Goal: Task Accomplishment & Management: Complete application form

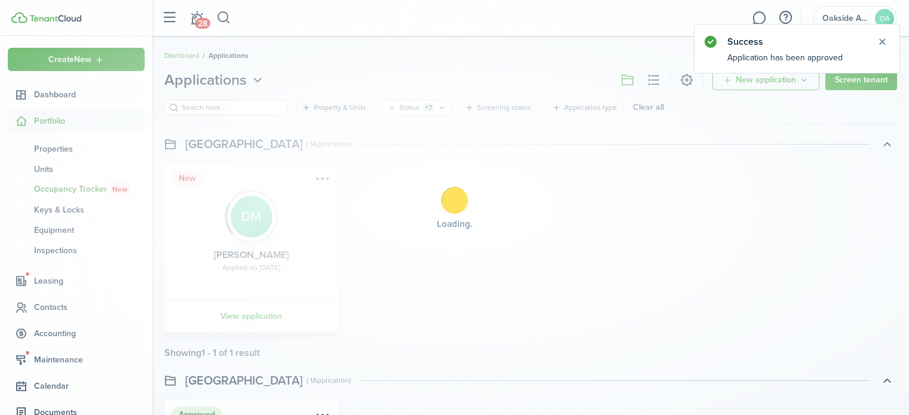
scroll to position [239, 0]
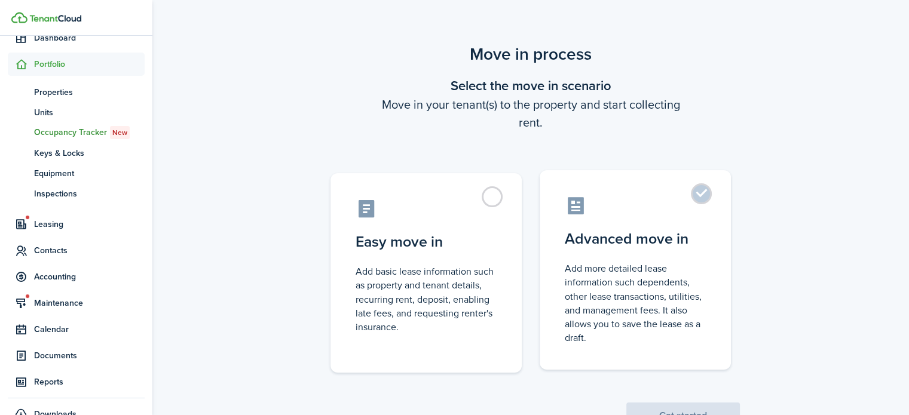
click at [672, 200] on control-radio-card-icon at bounding box center [635, 205] width 141 height 21
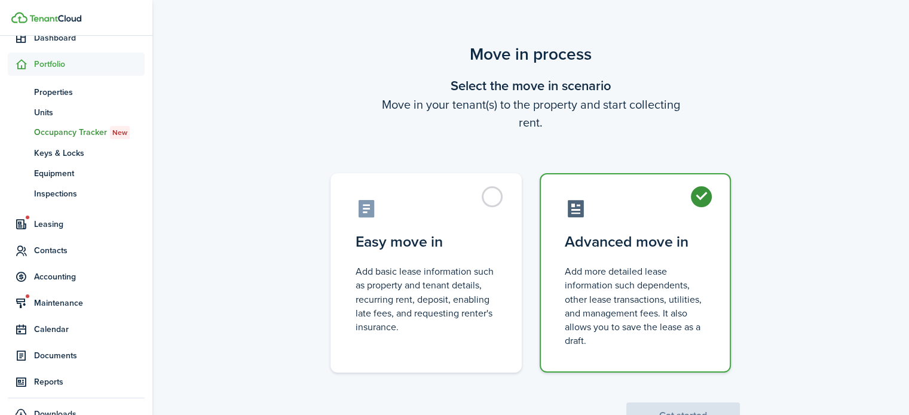
radio input "true"
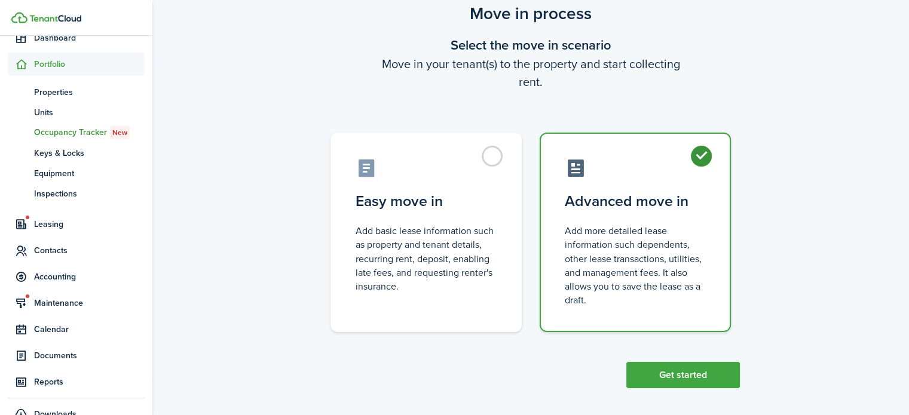
scroll to position [46, 0]
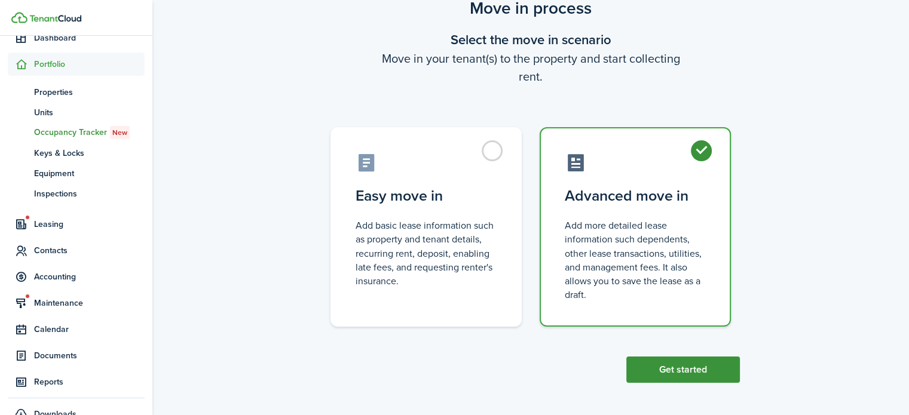
click at [664, 366] on button "Get started" at bounding box center [683, 370] width 114 height 26
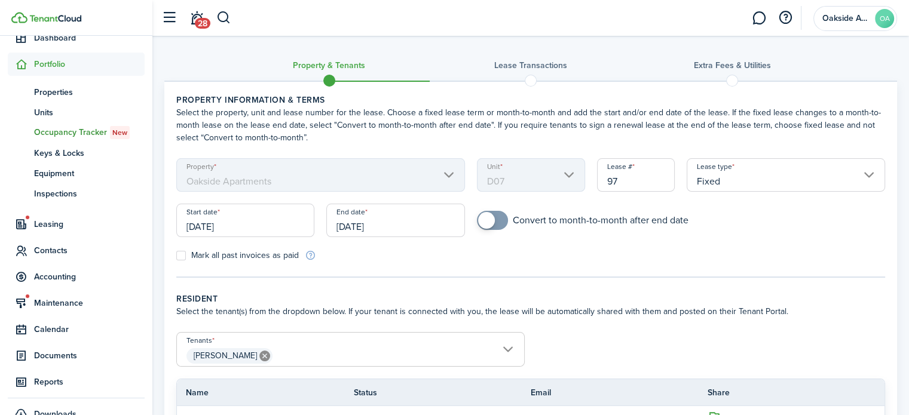
checkbox input "true"
click at [493, 216] on span at bounding box center [486, 220] width 17 height 17
click at [406, 218] on input "[DATE]" at bounding box center [395, 220] width 138 height 33
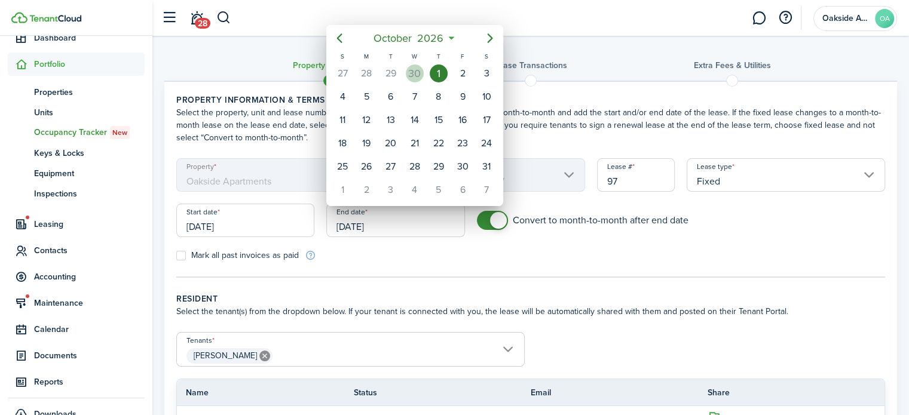
click at [416, 75] on div "30" at bounding box center [415, 74] width 18 height 18
type input "[DATE]"
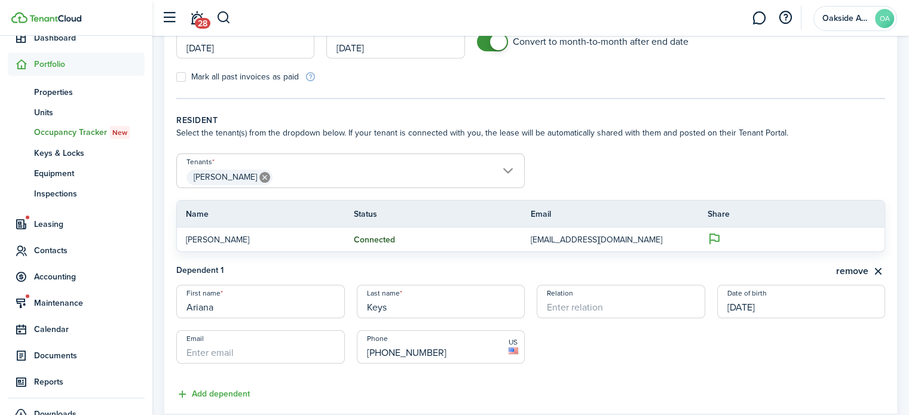
scroll to position [179, 0]
click at [592, 308] on input "Relation" at bounding box center [620, 300] width 168 height 33
click at [571, 304] on input "Daugter" at bounding box center [620, 300] width 168 height 33
type input "Daugther"
click at [603, 363] on lease-dependent-form "First name [PERSON_NAME] Last name Keys Relation Daugther Date of birth [DEMOGR…" at bounding box center [530, 329] width 709 height 91
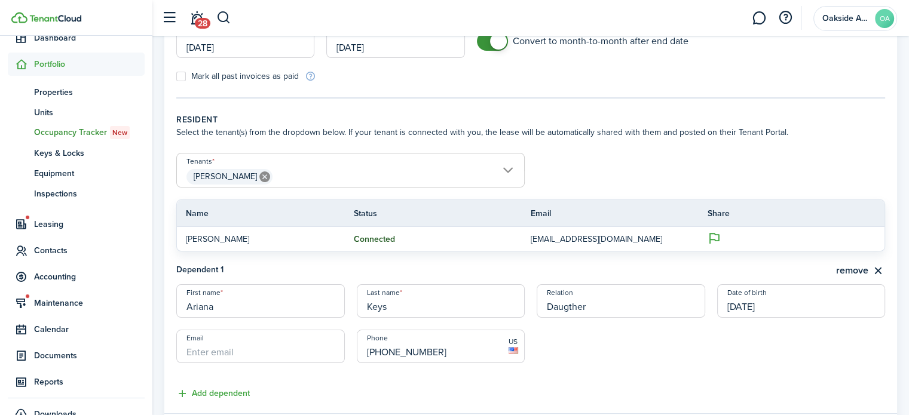
click at [580, 343] on lease-dependent-form "First name [PERSON_NAME] Last name Keys Relation Daugther Date of birth [DEMOGR…" at bounding box center [530, 329] width 709 height 91
click at [572, 304] on input "Daugther" at bounding box center [620, 300] width 168 height 33
drag, startPoint x: 572, startPoint y: 304, endPoint x: 578, endPoint y: 338, distance: 34.1
click at [578, 338] on lease-dependent-form "First name [PERSON_NAME] Last name Keys Relation Daugther Date of birth [DEMOGR…" at bounding box center [530, 329] width 709 height 91
click at [554, 311] on input "Daugther" at bounding box center [620, 300] width 168 height 33
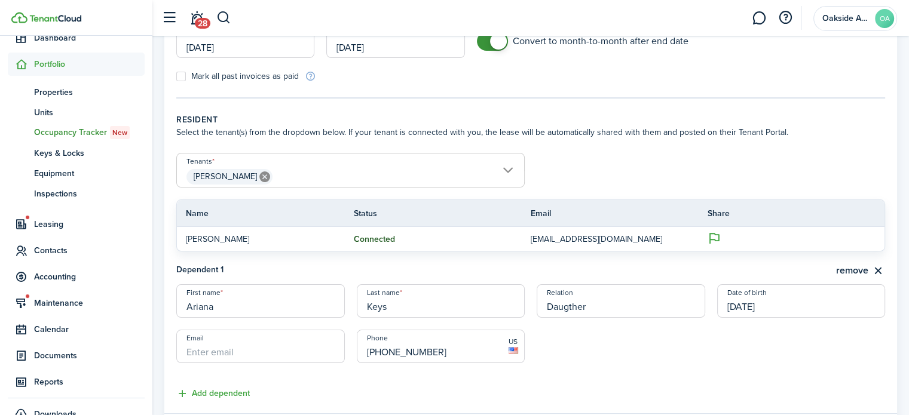
click at [597, 342] on lease-dependent-form "First name [PERSON_NAME] Last name Keys Relation Daugther Date of birth [DEMOGR…" at bounding box center [530, 329] width 709 height 91
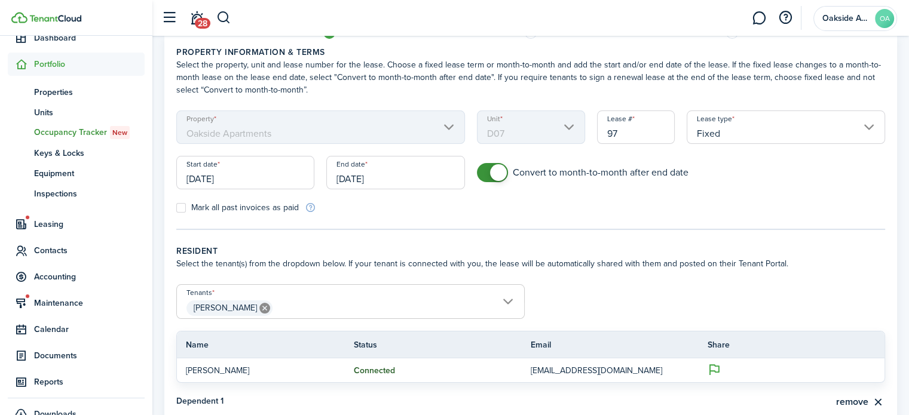
scroll to position [253, 0]
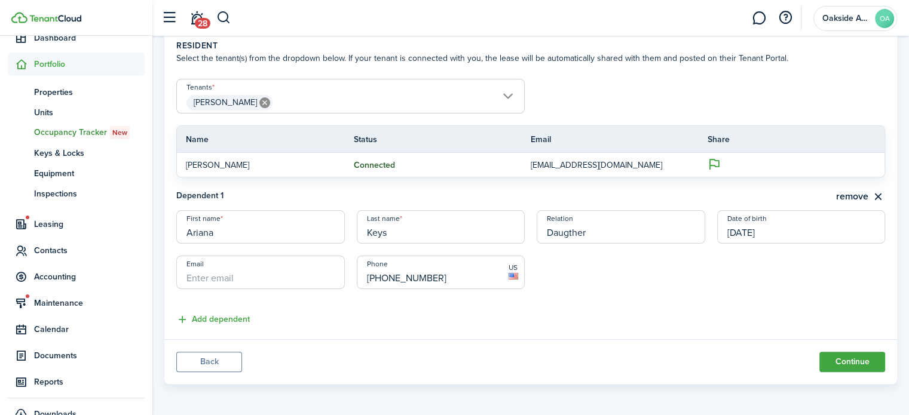
drag, startPoint x: 810, startPoint y: 361, endPoint x: 818, endPoint y: 364, distance: 8.6
click at [816, 364] on panel-main-footer "Back Continue" at bounding box center [530, 361] width 732 height 45
click at [844, 359] on button "Continue" at bounding box center [852, 362] width 66 height 20
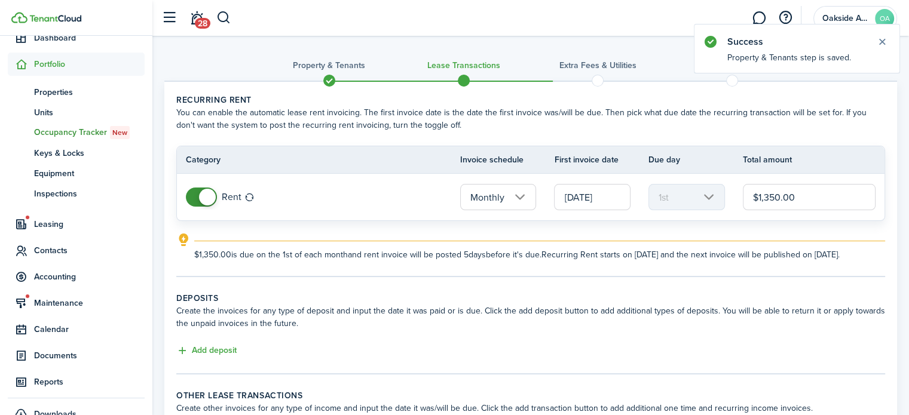
click at [783, 194] on input "$1,350.00" at bounding box center [809, 197] width 133 height 26
drag, startPoint x: 781, startPoint y: 196, endPoint x: 764, endPoint y: 198, distance: 16.9
click at [764, 198] on input "$1,350.00" at bounding box center [809, 197] width 133 height 26
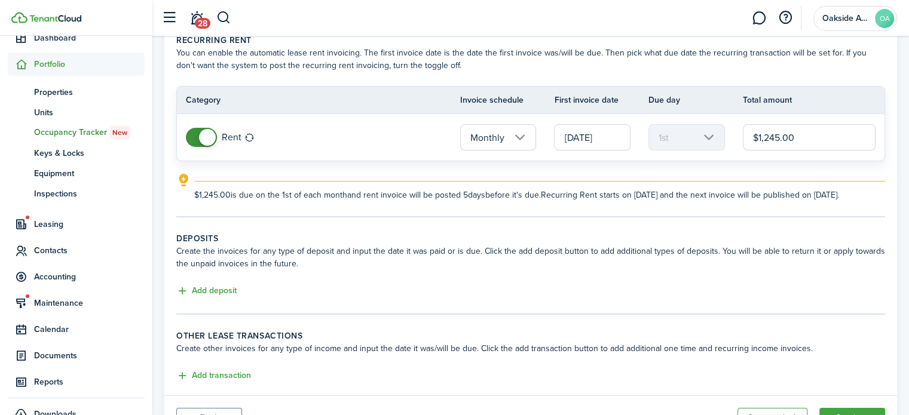
scroll to position [119, 0]
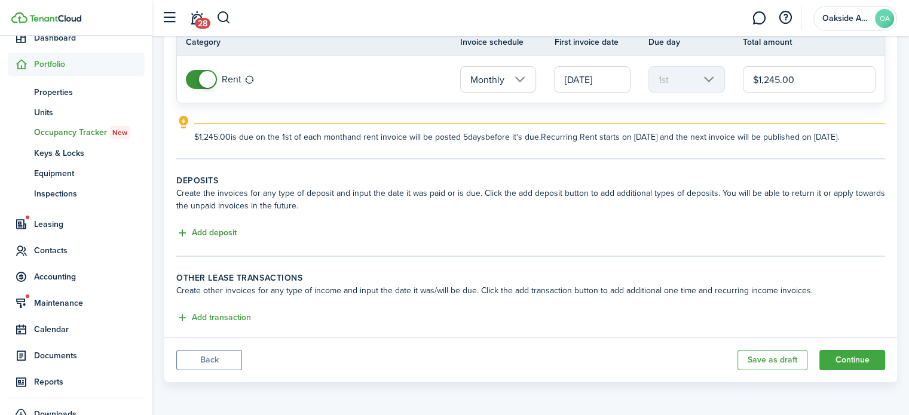
type input "$1,245.00"
click at [223, 240] on button "Add deposit" at bounding box center [206, 233] width 60 height 14
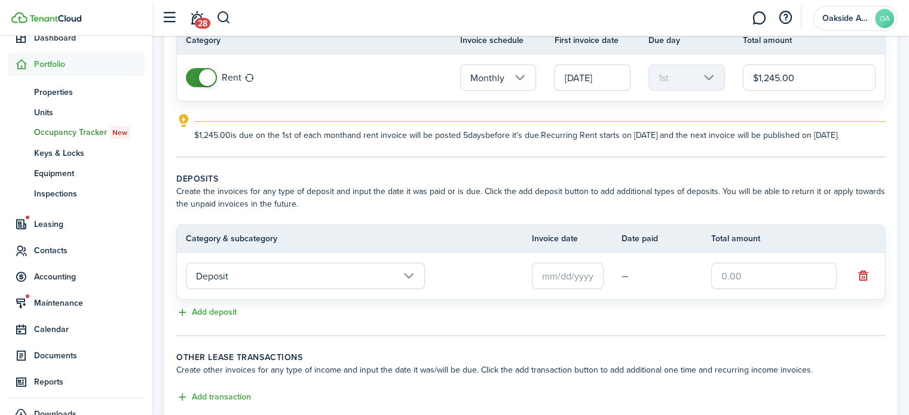
click at [572, 286] on input "text" at bounding box center [568, 276] width 72 height 26
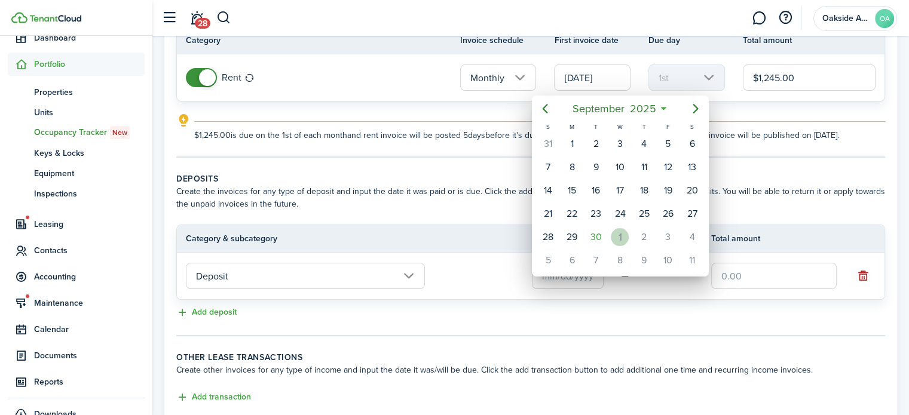
click at [619, 231] on div "1" at bounding box center [620, 237] width 18 height 18
type input "[DATE]"
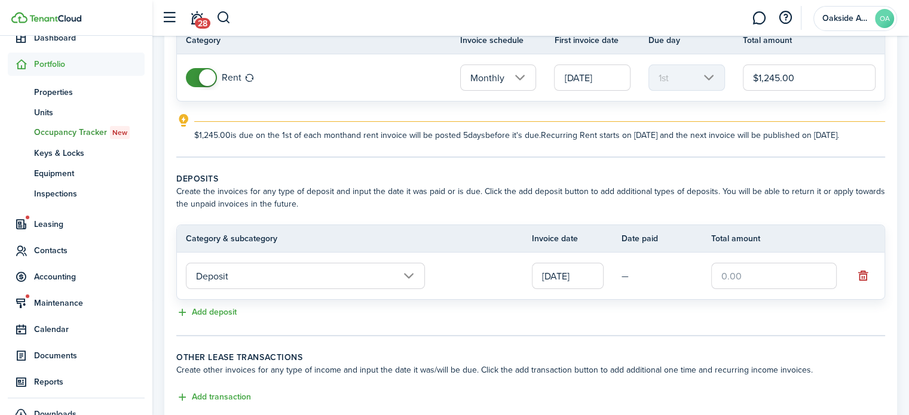
scroll to position [0, 0]
click at [720, 283] on input "text" at bounding box center [773, 276] width 125 height 26
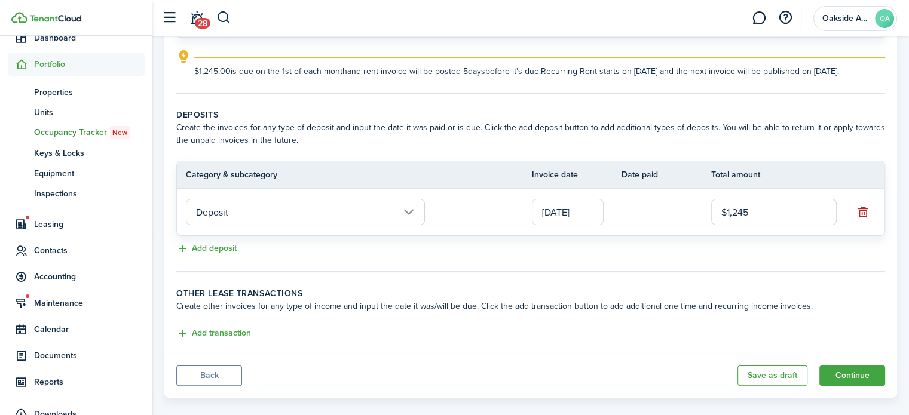
scroll to position [208, 0]
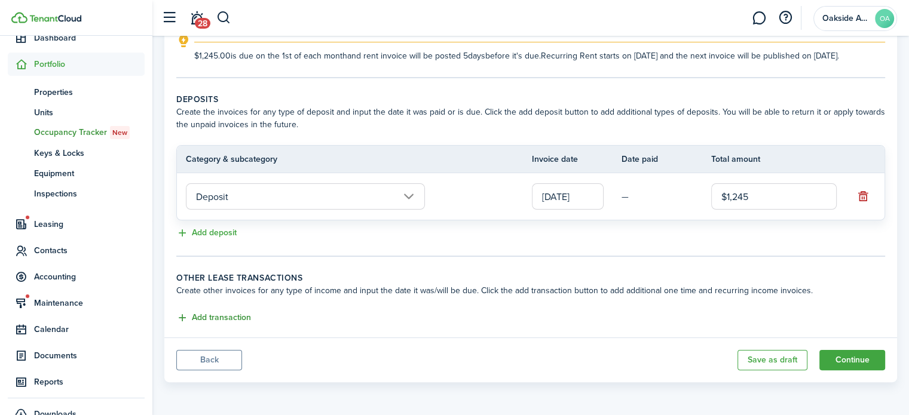
type input "$1,245.00"
click at [230, 319] on button "Add transaction" at bounding box center [213, 318] width 75 height 14
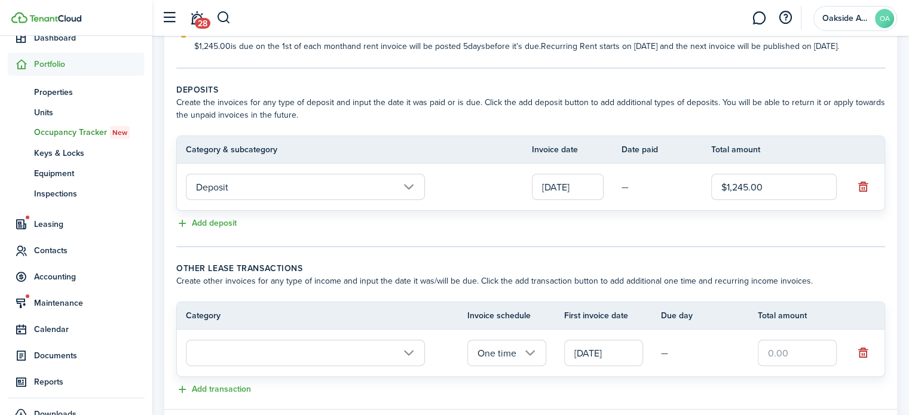
click at [392, 366] on input "text" at bounding box center [305, 353] width 239 height 26
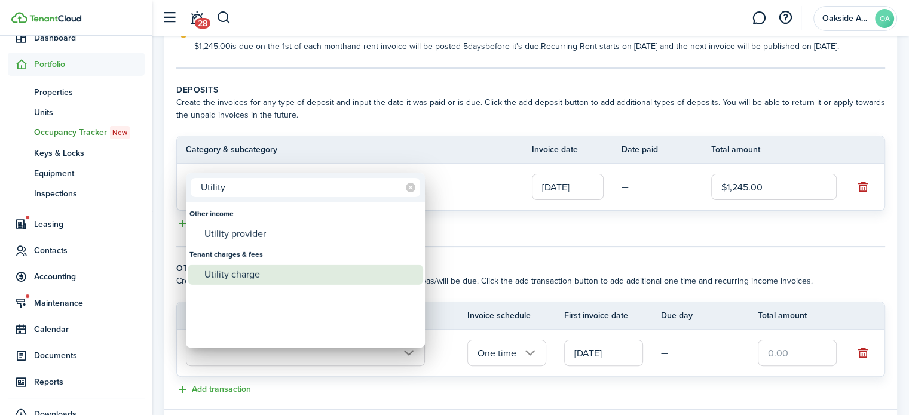
type input "Utility"
click at [246, 276] on div "Utility charge" at bounding box center [309, 275] width 211 height 20
type input "Tenant charges & fees / Utility charge"
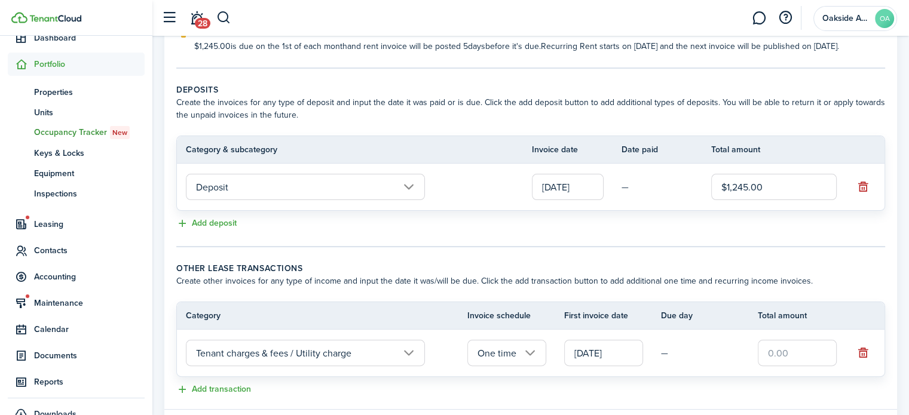
click at [527, 364] on input "One time" at bounding box center [506, 353] width 79 height 26
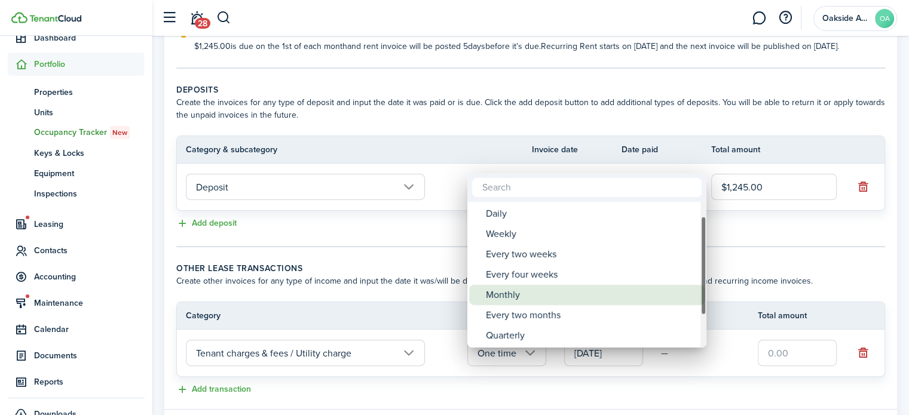
click at [521, 295] on div "Monthly" at bounding box center [591, 295] width 211 height 20
type input "Monthly"
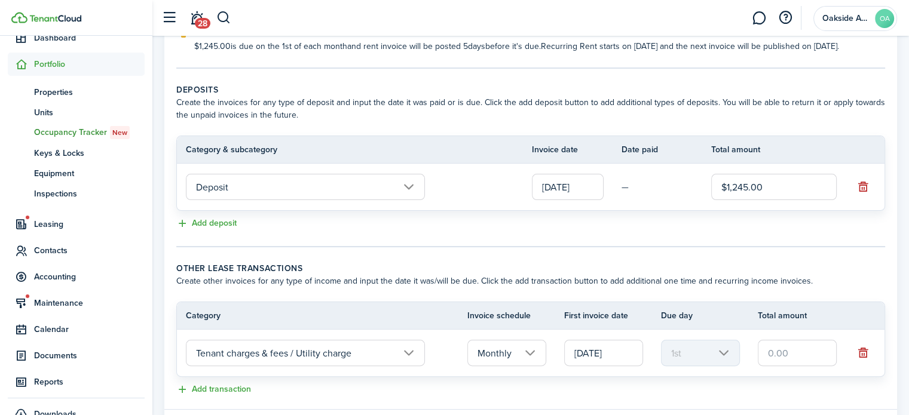
drag, startPoint x: 806, startPoint y: 362, endPoint x: 820, endPoint y: 361, distance: 13.8
click at [806, 362] on input "text" at bounding box center [797, 353] width 79 height 26
type input "$85.00"
click at [631, 260] on panel-main-body "Recurring rent You can enable the automatic lease rent invoicing. The first inv…" at bounding box center [530, 141] width 732 height 536
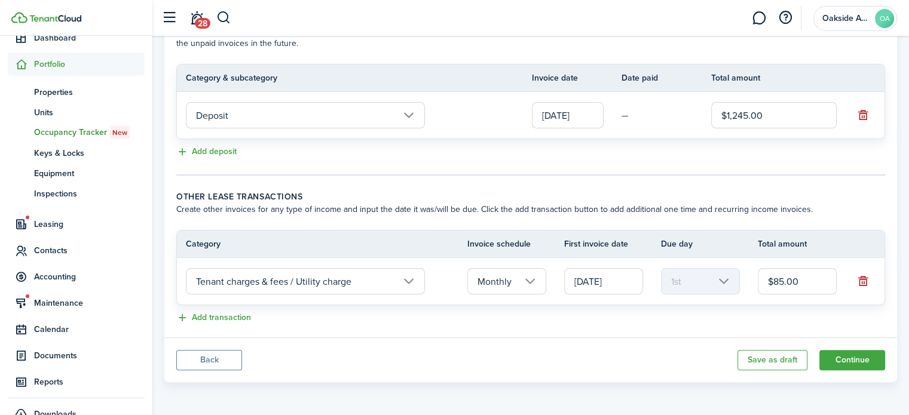
scroll to position [290, 0]
click at [845, 358] on button "Continue" at bounding box center [852, 360] width 66 height 20
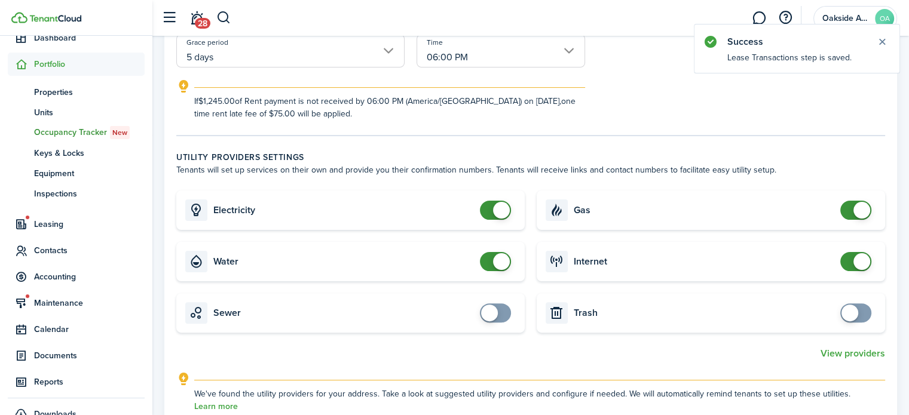
scroll to position [299, 0]
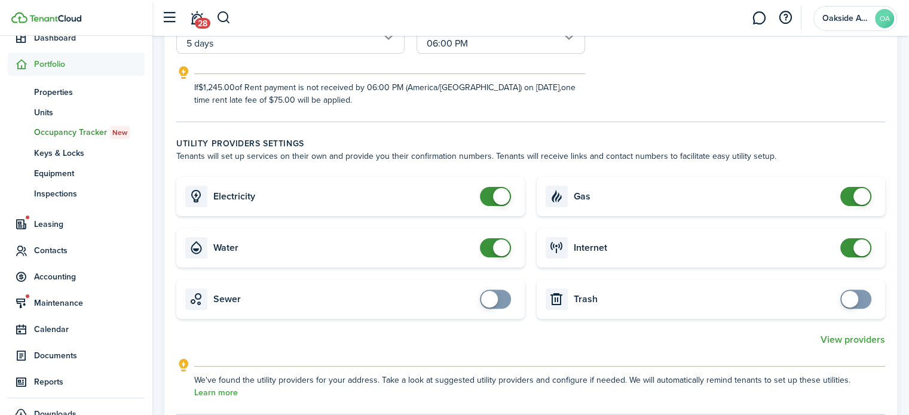
checkbox input "false"
click at [495, 249] on span at bounding box center [501, 248] width 17 height 17
checkbox input "false"
click at [856, 193] on span at bounding box center [861, 196] width 17 height 17
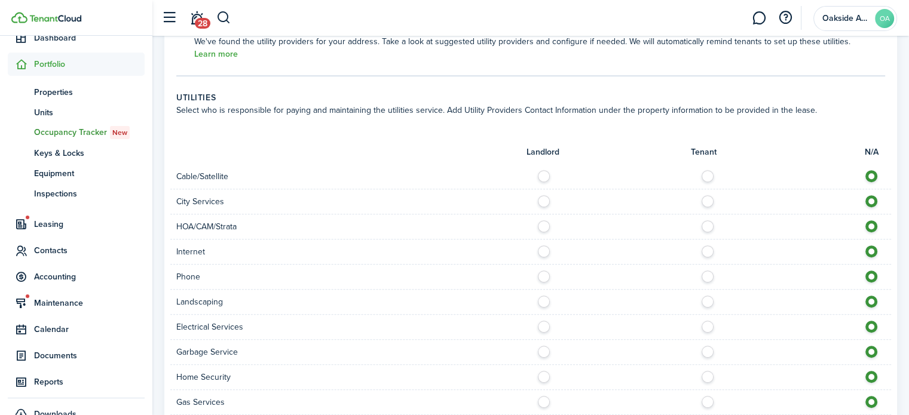
scroll to position [657, 0]
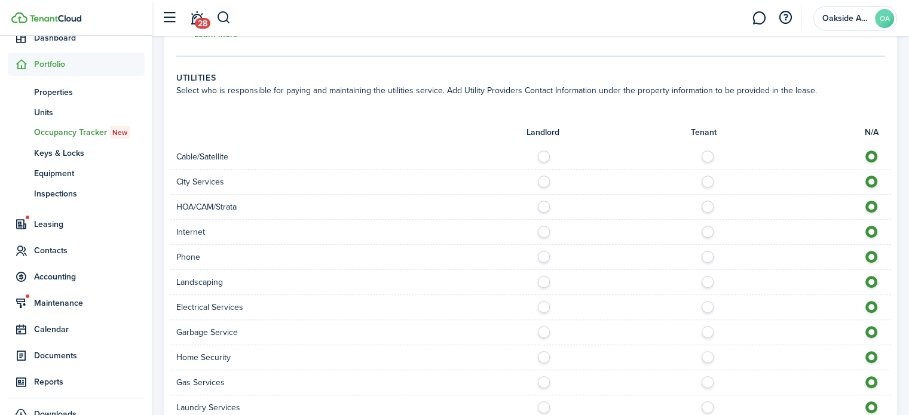
click at [709, 153] on label at bounding box center [710, 154] width 21 height 6
radio input "true"
click at [542, 180] on label at bounding box center [546, 179] width 21 height 6
radio input "true"
click at [707, 230] on label at bounding box center [710, 229] width 21 height 6
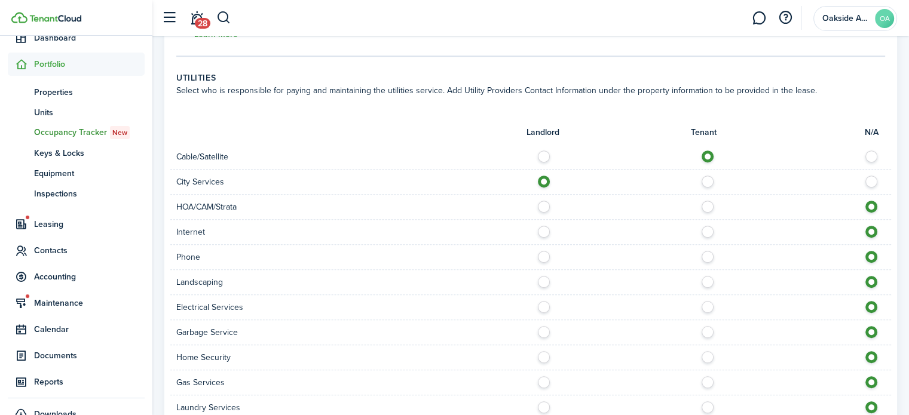
radio input "true"
click at [704, 256] on label at bounding box center [710, 254] width 21 height 6
radio input "true"
click at [542, 279] on label at bounding box center [546, 279] width 21 height 6
radio input "true"
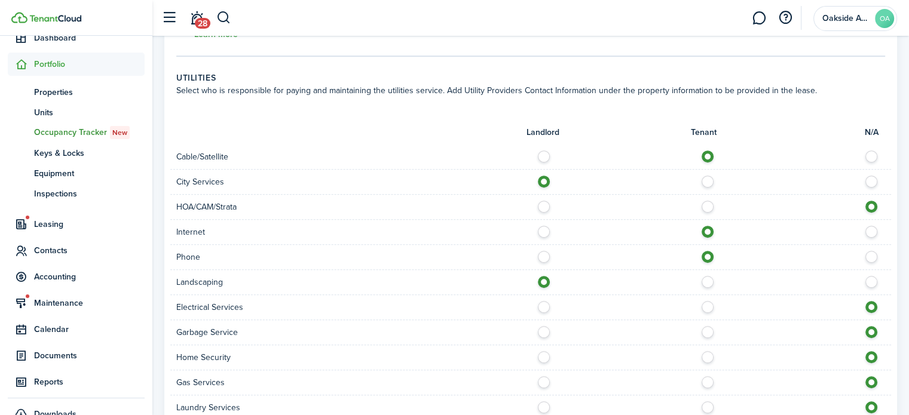
click at [710, 307] on label at bounding box center [710, 304] width 21 height 6
radio input "true"
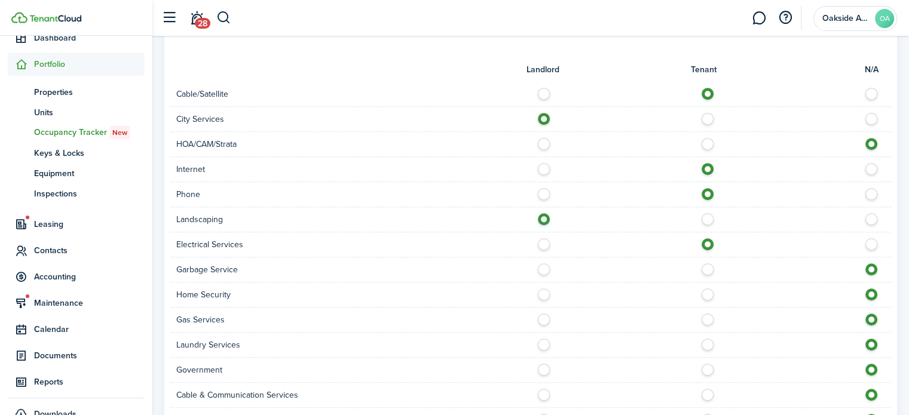
scroll to position [777, 0]
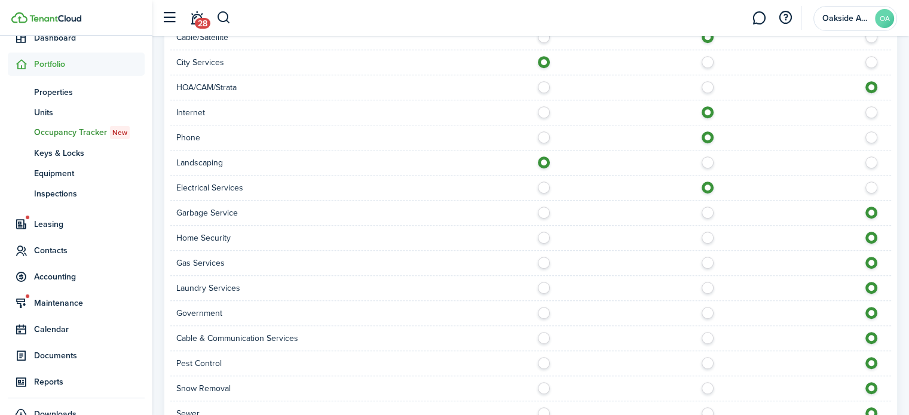
click at [544, 212] on label at bounding box center [546, 210] width 21 height 6
radio input "true"
click at [547, 287] on label at bounding box center [546, 285] width 21 height 6
radio input "true"
click at [541, 312] on label at bounding box center [546, 310] width 21 height 6
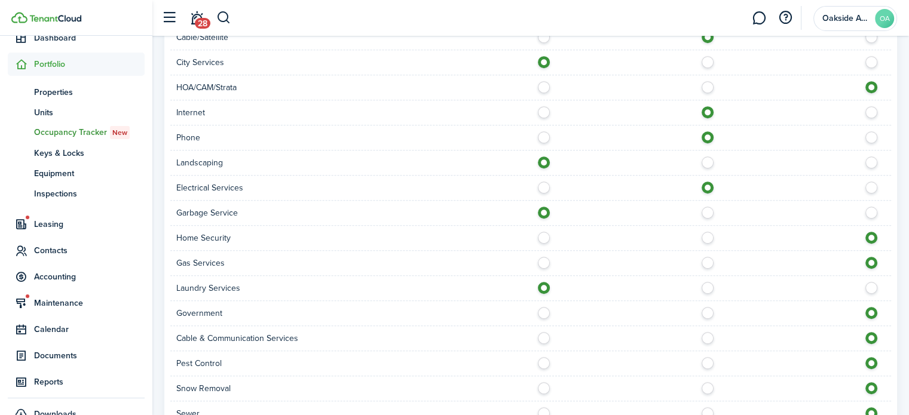
radio input "true"
click at [706, 336] on label at bounding box center [710, 335] width 21 height 6
radio input "true"
click at [551, 360] on label at bounding box center [546, 360] width 21 height 6
radio input "true"
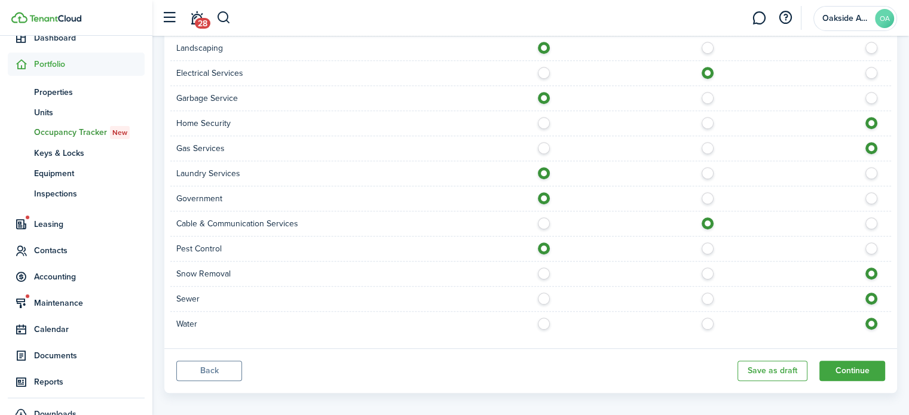
scroll to position [899, 0]
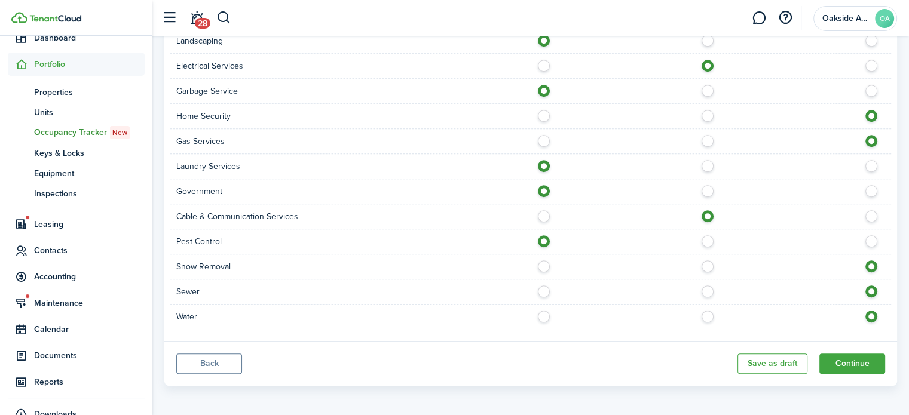
click at [544, 260] on label at bounding box center [546, 263] width 21 height 6
radio input "true"
click at [542, 290] on label at bounding box center [546, 289] width 21 height 6
radio input "true"
click at [545, 311] on label at bounding box center [546, 314] width 21 height 6
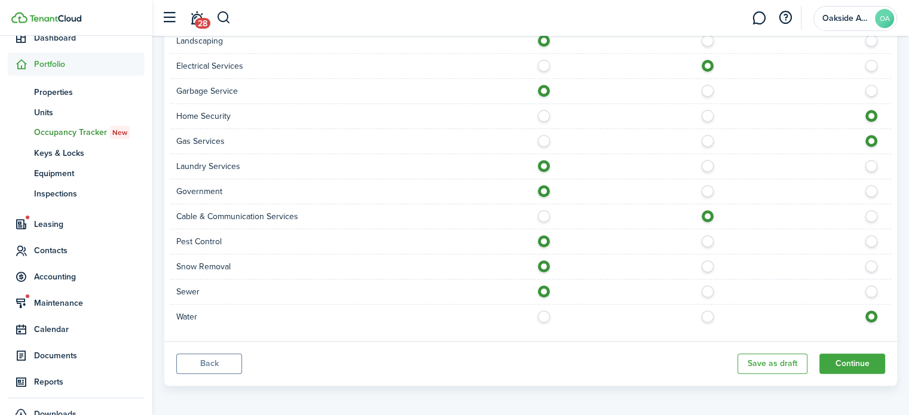
radio input "true"
click at [824, 361] on button "Continue" at bounding box center [852, 364] width 66 height 20
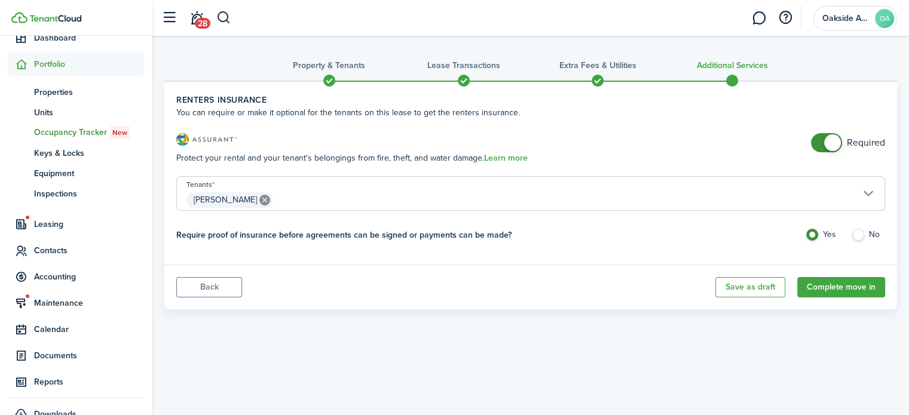
click at [858, 235] on label "No" at bounding box center [868, 238] width 34 height 18
radio input "false"
radio input "true"
click at [832, 286] on button "Complete move in" at bounding box center [841, 287] width 88 height 20
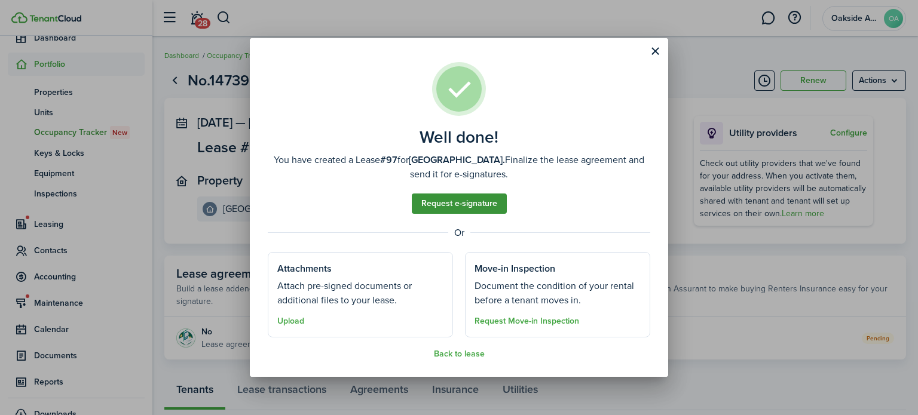
click at [449, 205] on link "Request e-signature" at bounding box center [459, 204] width 95 height 20
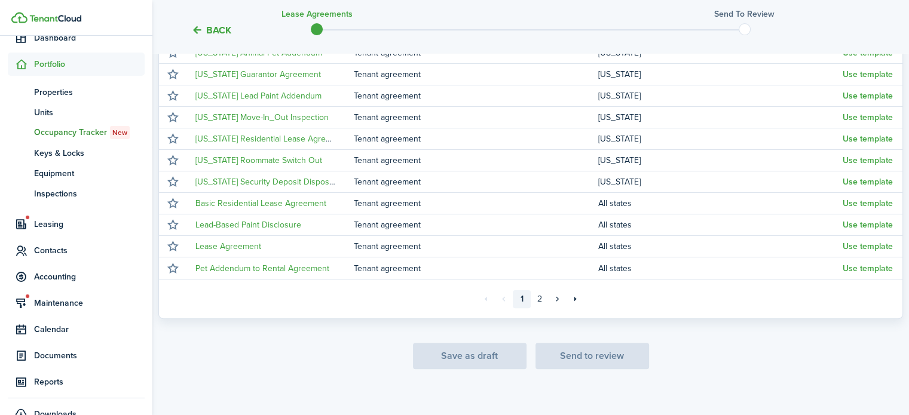
scroll to position [282, 0]
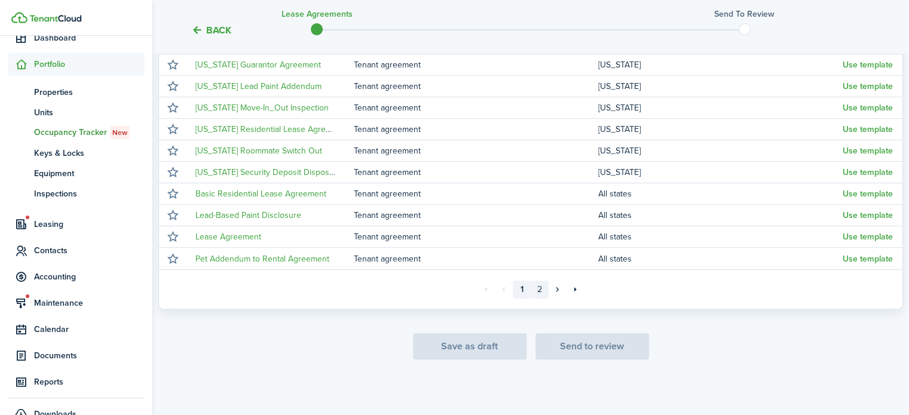
click at [545, 289] on link "2" at bounding box center [539, 290] width 18 height 18
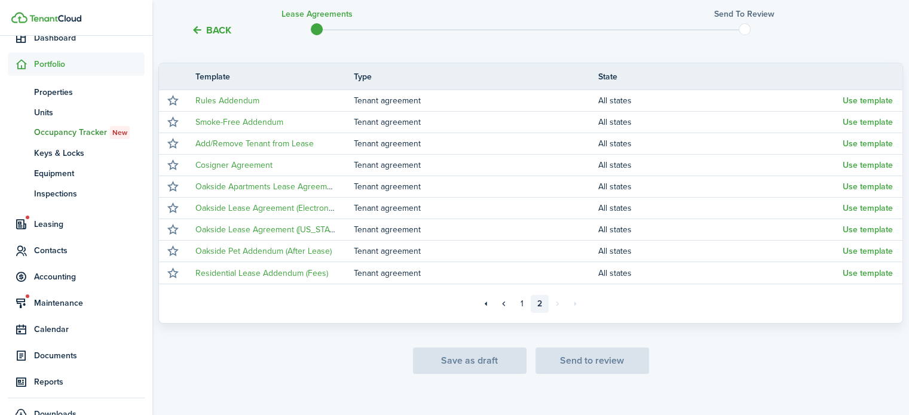
scroll to position [217, 0]
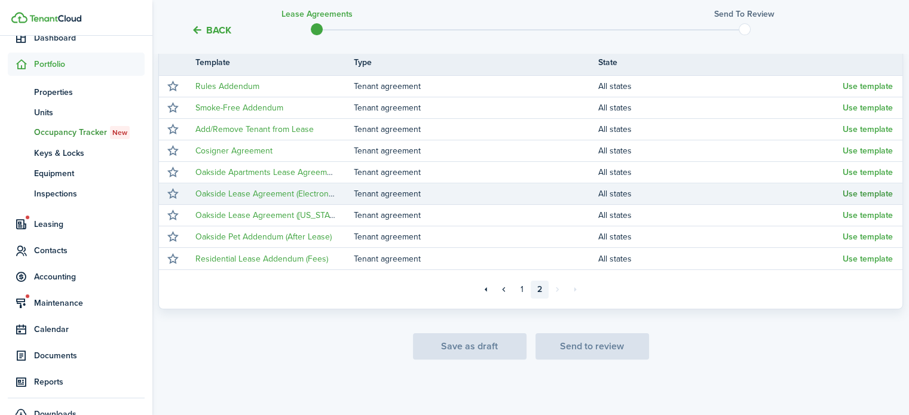
click at [861, 193] on button "Use template" at bounding box center [867, 194] width 50 height 10
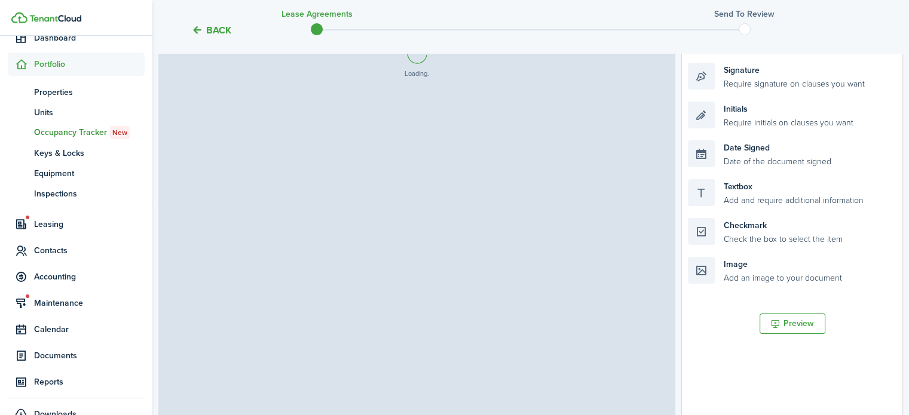
select select "fit"
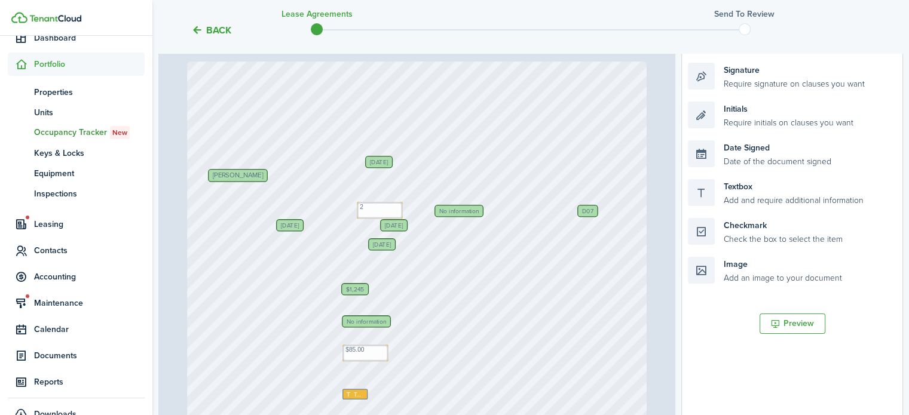
click at [206, 28] on button "Back" at bounding box center [211, 30] width 40 height 13
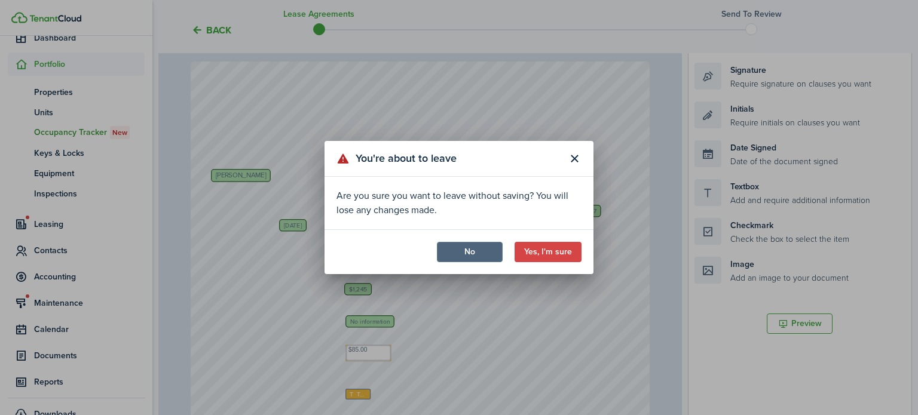
click at [470, 251] on button "No" at bounding box center [470, 252] width 66 height 20
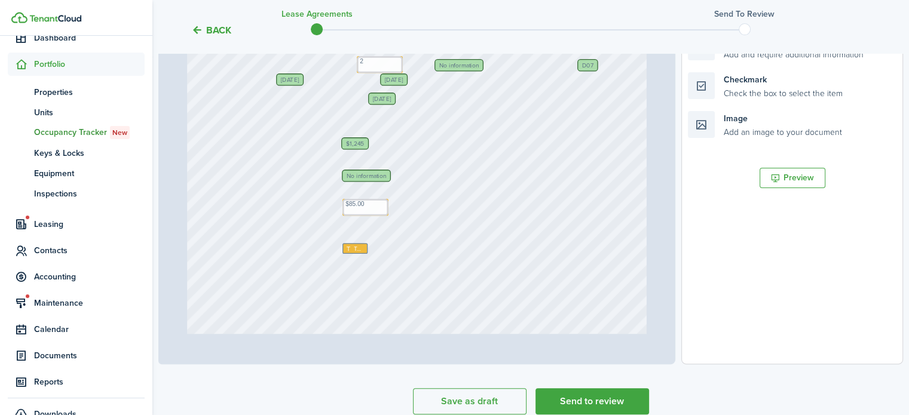
scroll to position [456, 0]
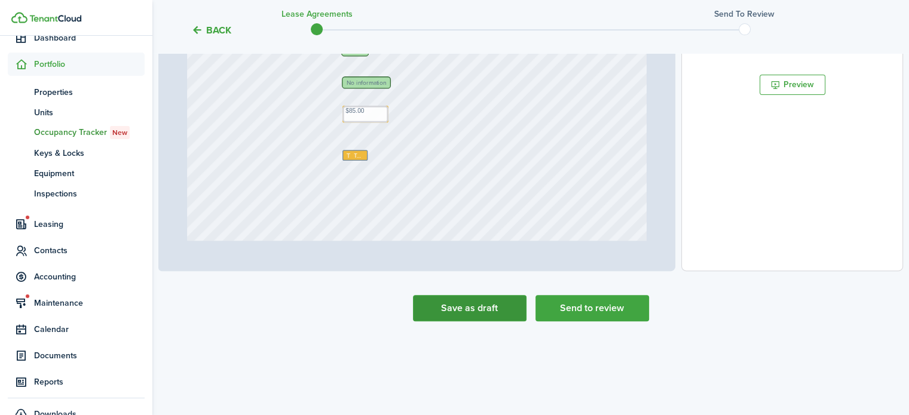
click at [499, 315] on button "Save as draft" at bounding box center [470, 308] width 114 height 26
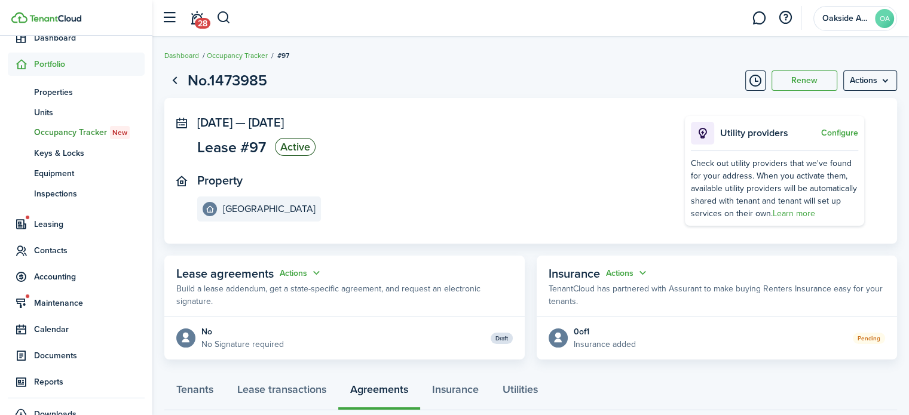
scroll to position [75, 0]
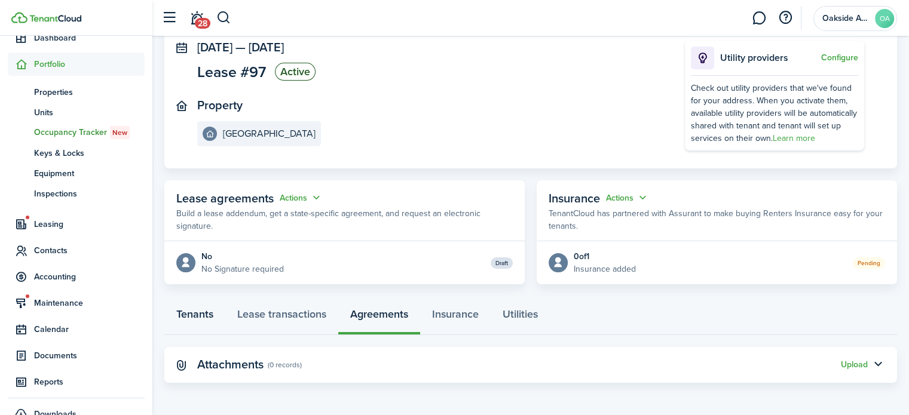
click at [195, 318] on link "Tenants" at bounding box center [194, 317] width 61 height 36
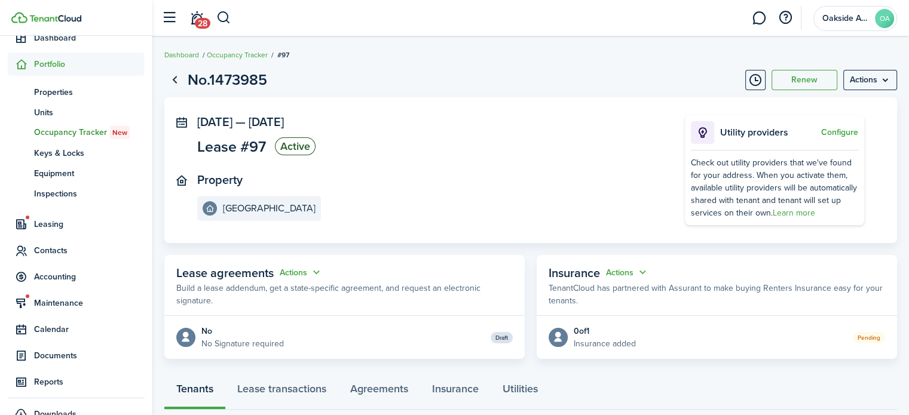
scroll to position [239, 0]
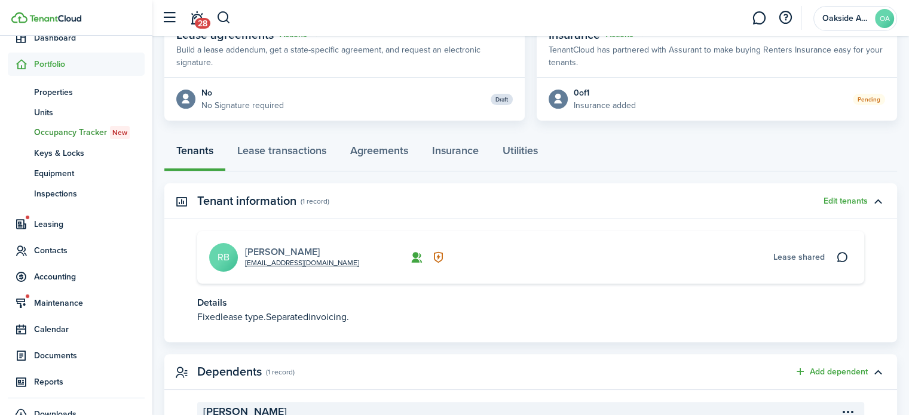
click at [260, 253] on link "[PERSON_NAME]" at bounding box center [282, 252] width 75 height 14
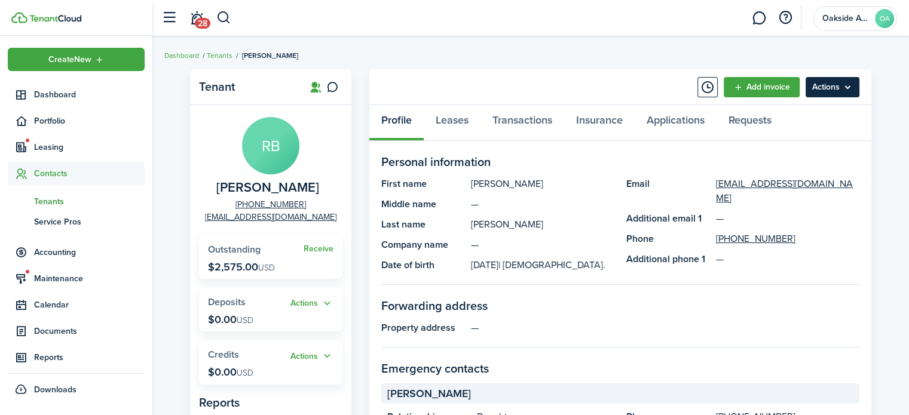
click at [825, 79] on menu-btn "Actions" at bounding box center [832, 87] width 54 height 20
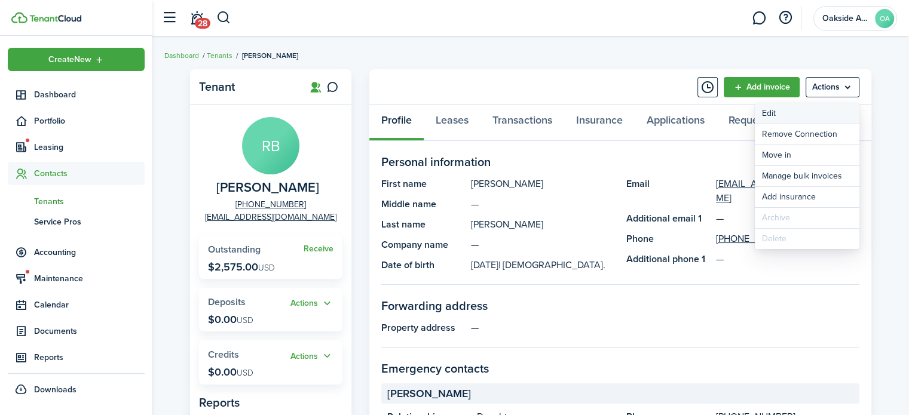
click at [777, 112] on link "Edit" at bounding box center [807, 113] width 105 height 20
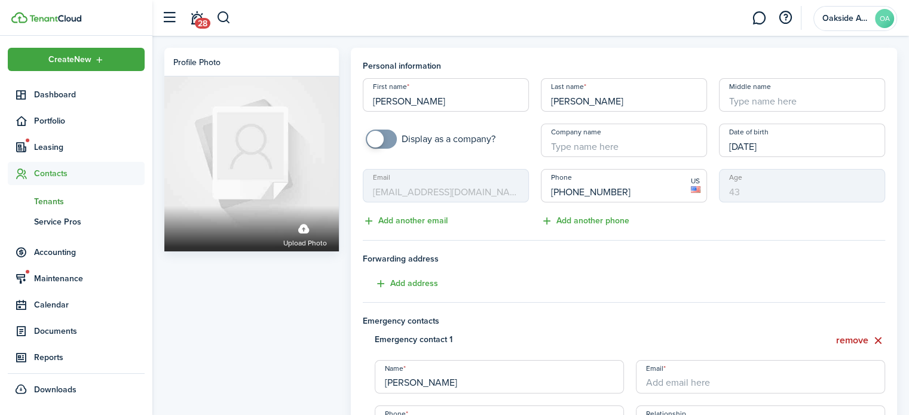
scroll to position [60, 0]
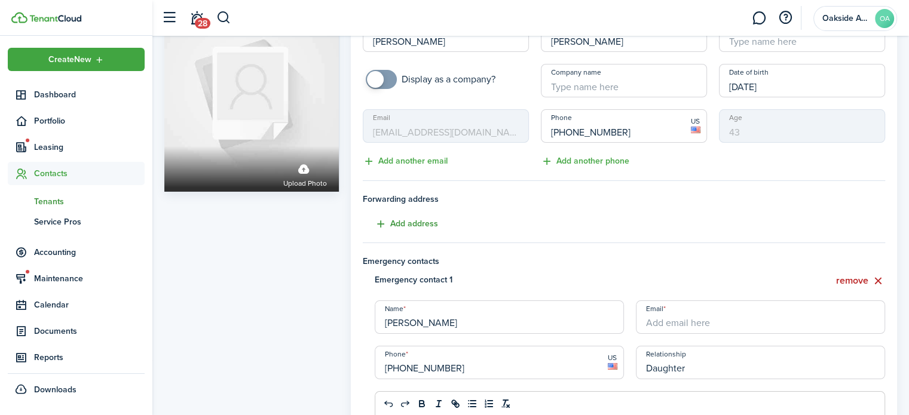
click at [404, 222] on button "Add address" at bounding box center [400, 224] width 75 height 14
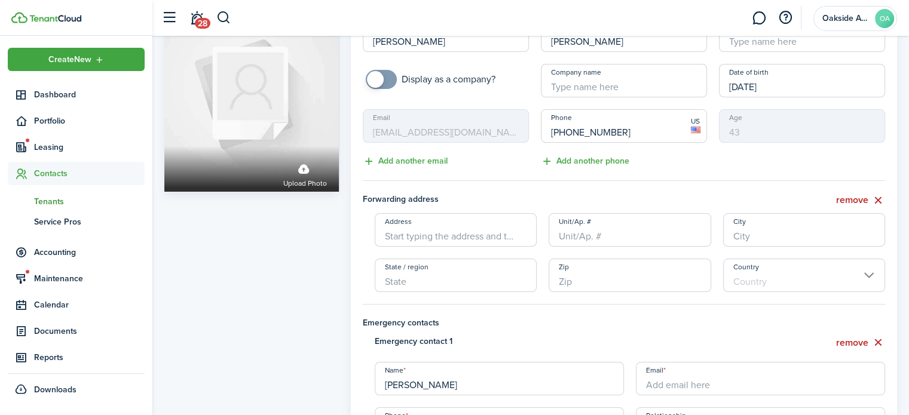
click at [450, 232] on input "Address" at bounding box center [456, 229] width 162 height 33
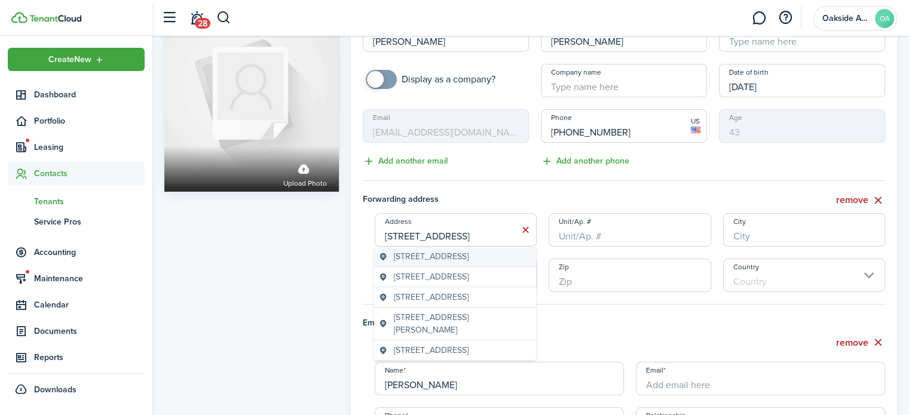
click at [433, 259] on span "[STREET_ADDRESS]" at bounding box center [431, 256] width 75 height 13
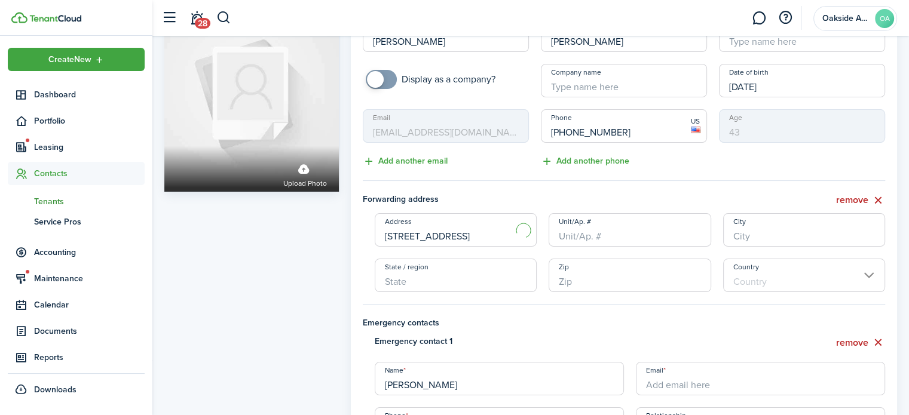
type input "[STREET_ADDRESS]"
type input "Shawnee"
type input "KS"
type input "66203"
type input "[GEOGRAPHIC_DATA]"
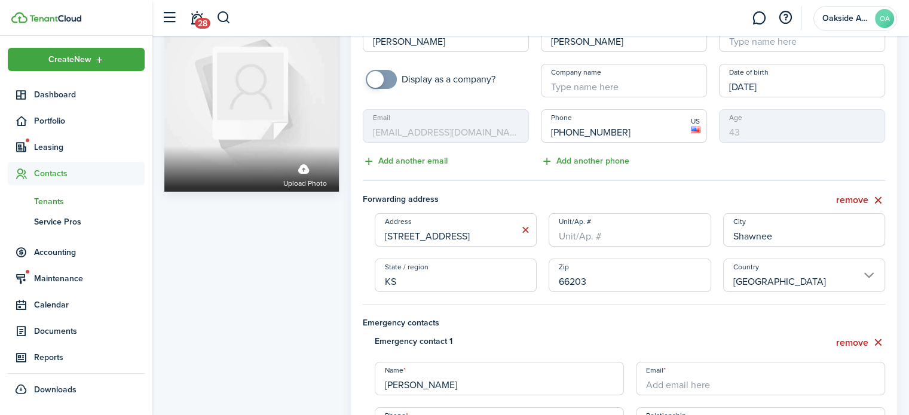
click at [597, 238] on input "Unit/Ap. #" at bounding box center [629, 229] width 162 height 33
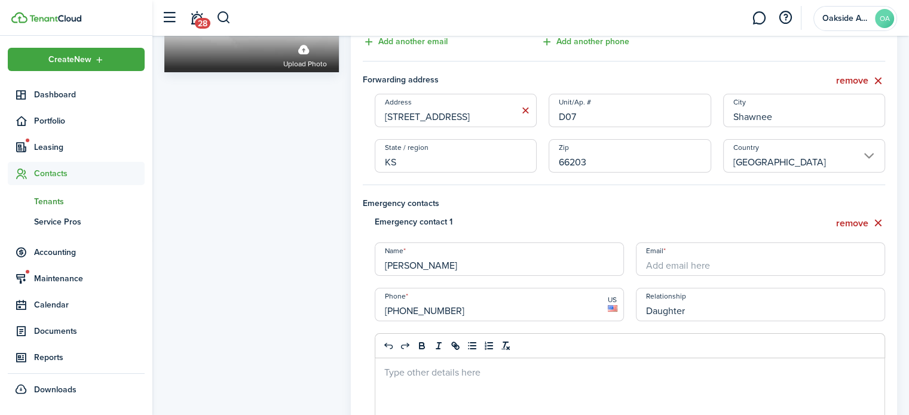
scroll to position [418, 0]
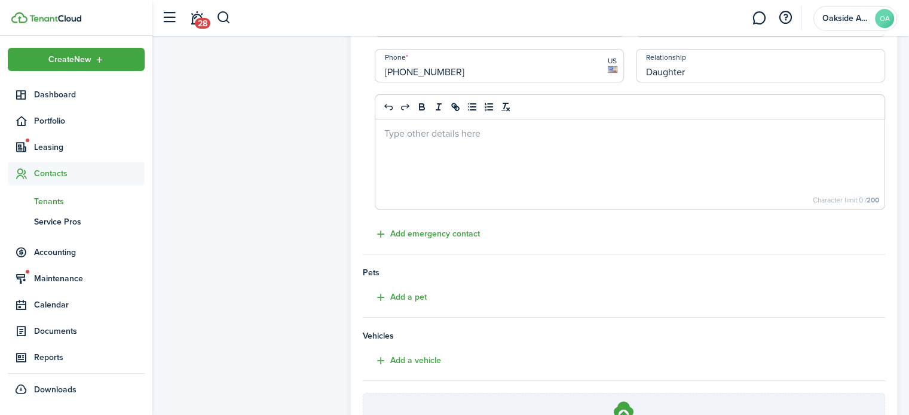
type input "D07"
click at [842, 361] on tenant-form "Personal information First name [PERSON_NAME] Last name [PERSON_NAME] Middle na…" at bounding box center [624, 71] width 523 height 859
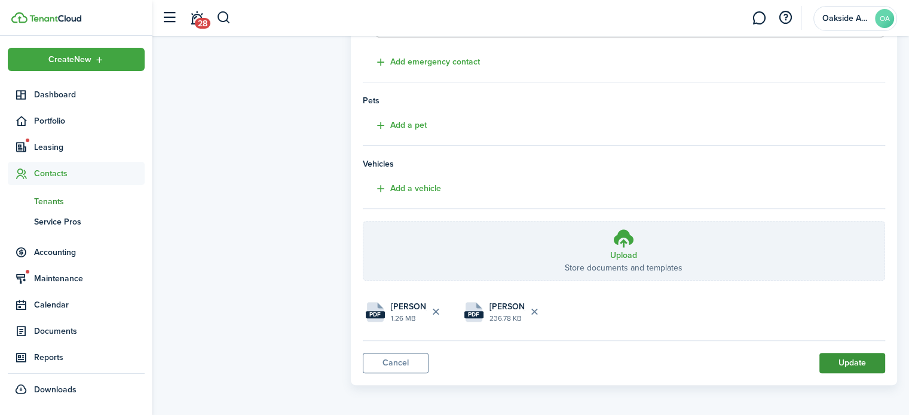
click at [844, 364] on button "Update" at bounding box center [852, 363] width 66 height 20
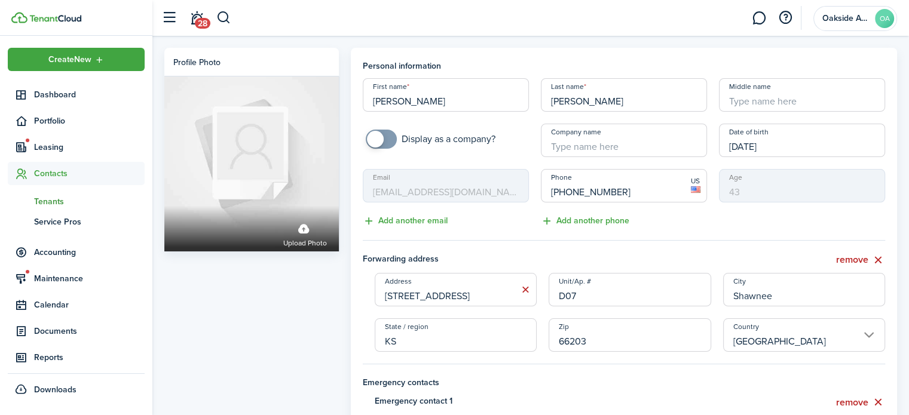
scroll to position [179, 0]
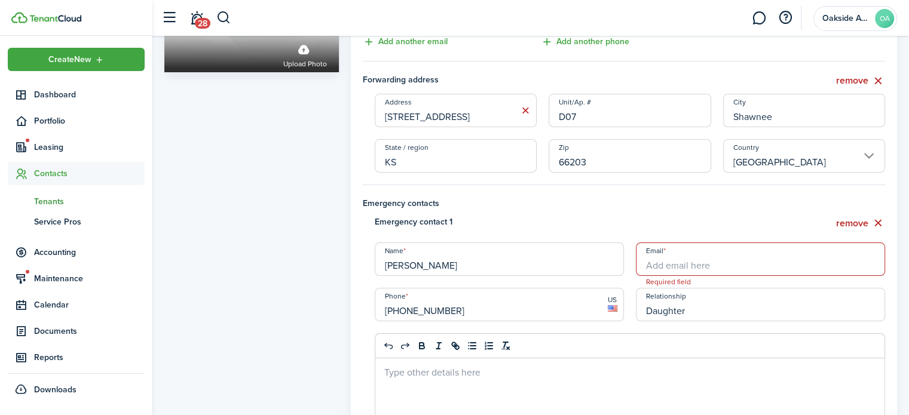
click at [741, 260] on input "Email" at bounding box center [760, 259] width 249 height 33
type input "[EMAIL_ADDRESS][DOMAIN_NAME]"
click at [830, 360] on div at bounding box center [630, 403] width 510 height 90
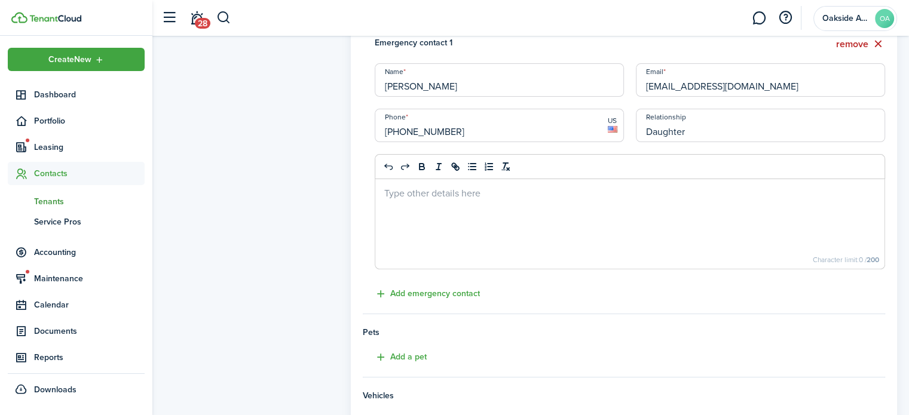
scroll to position [590, 0]
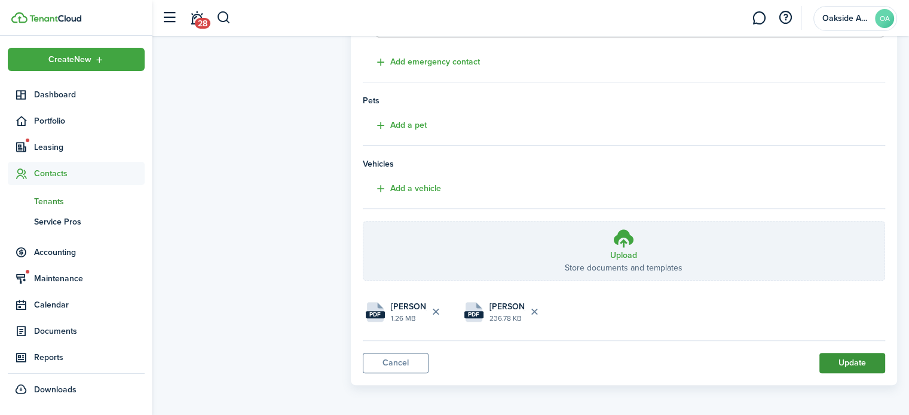
click at [835, 353] on button "Update" at bounding box center [852, 363] width 66 height 20
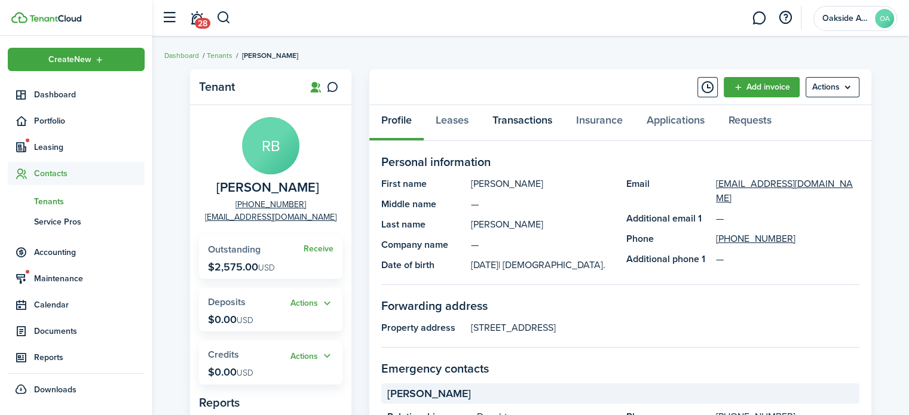
click at [514, 121] on link "Transactions" at bounding box center [522, 123] width 84 height 36
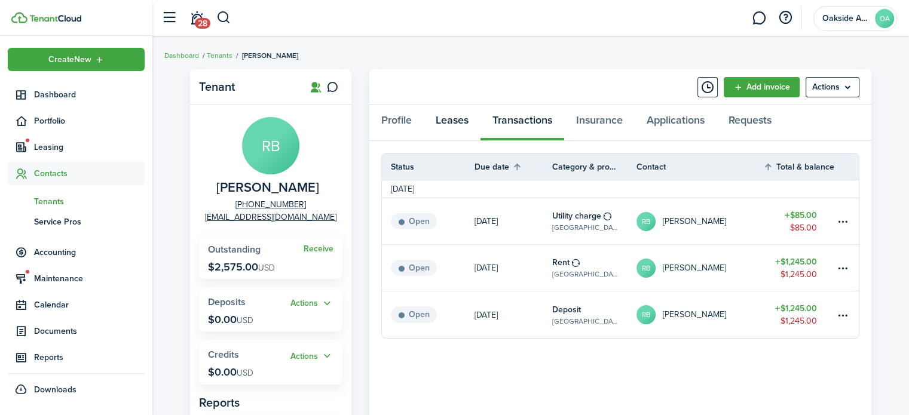
click at [463, 115] on link "Leases" at bounding box center [452, 123] width 57 height 36
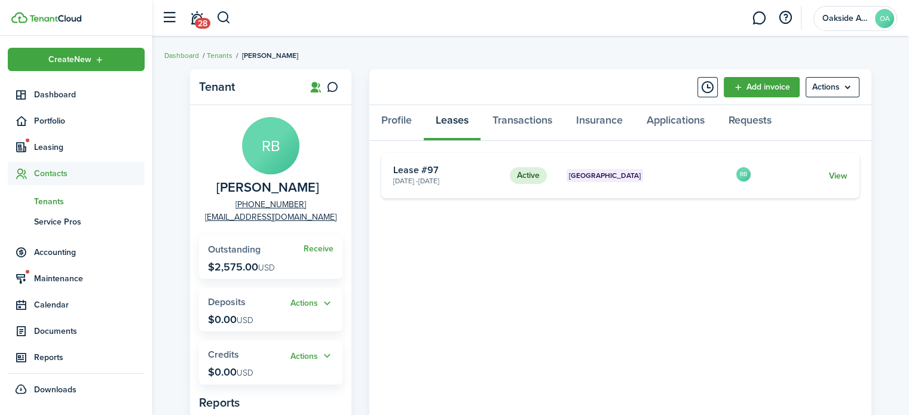
click at [840, 176] on link "View" at bounding box center [838, 176] width 19 height 13
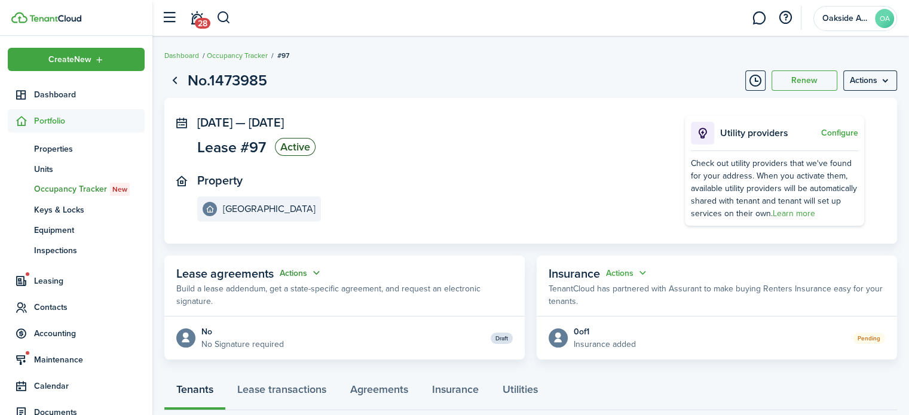
click at [310, 277] on button "Actions" at bounding box center [301, 273] width 43 height 14
click at [238, 300] on link "Edit" at bounding box center [271, 296] width 105 height 21
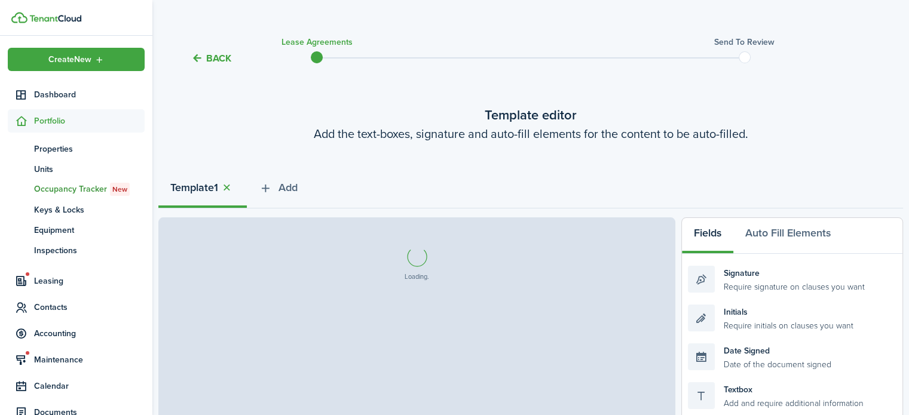
scroll to position [119, 0]
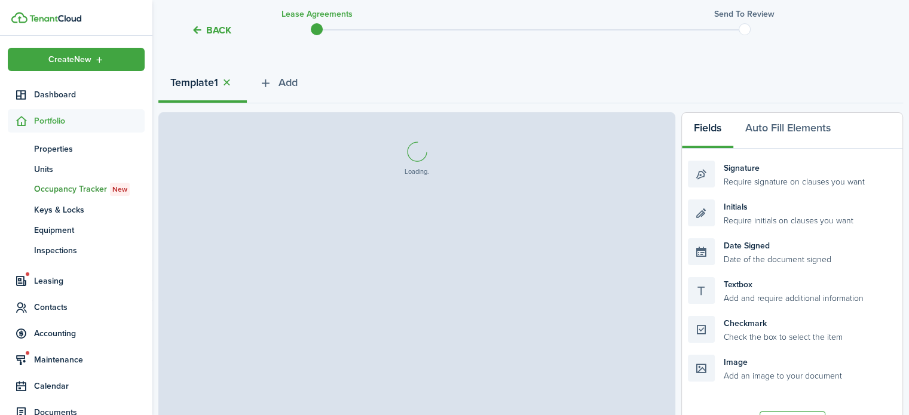
select select "fit"
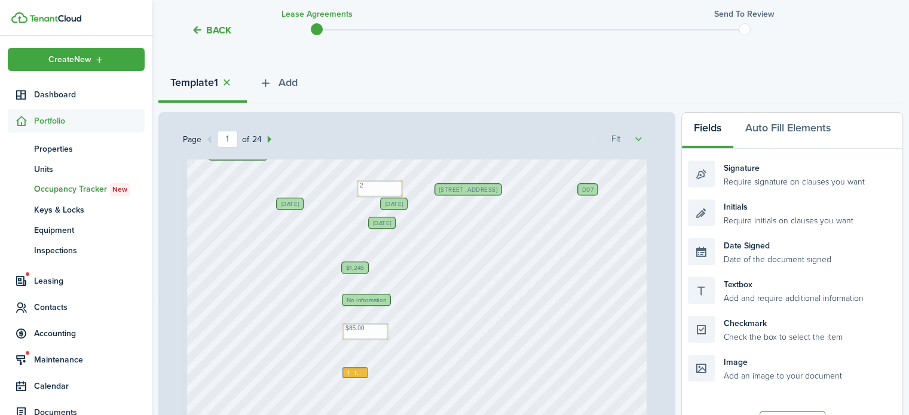
click at [357, 297] on span "No information" at bounding box center [366, 300] width 40 height 6
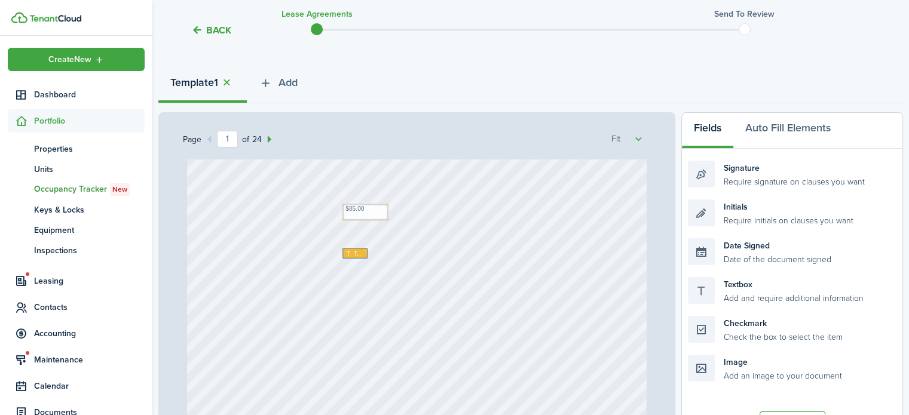
scroll to position [179, 0]
click at [354, 312] on span "Text" at bounding box center [359, 312] width 11 height 9
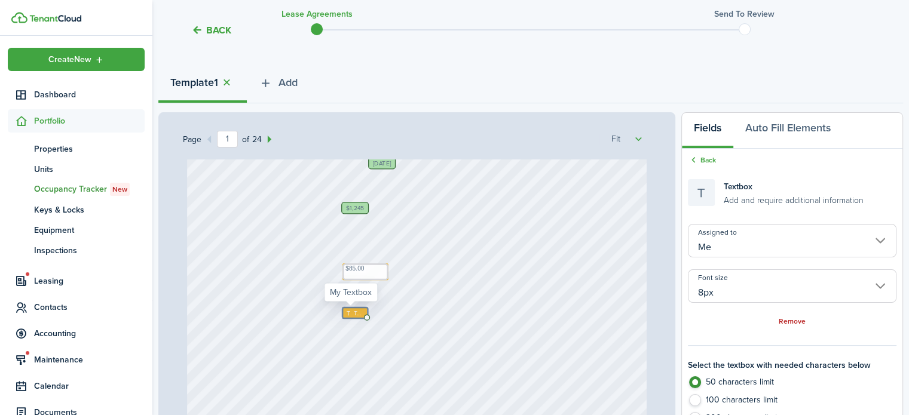
click at [345, 311] on icon at bounding box center [349, 313] width 8 height 6
click at [346, 311] on icon at bounding box center [349, 313] width 8 height 6
type textarea "$1,330.00"
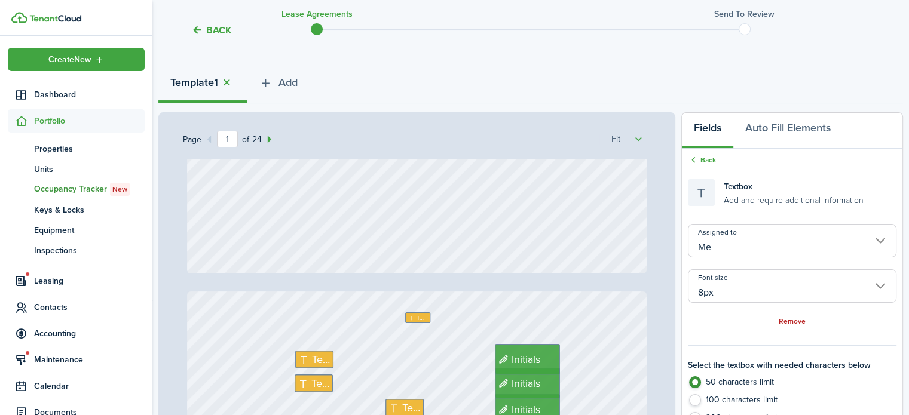
type input "2"
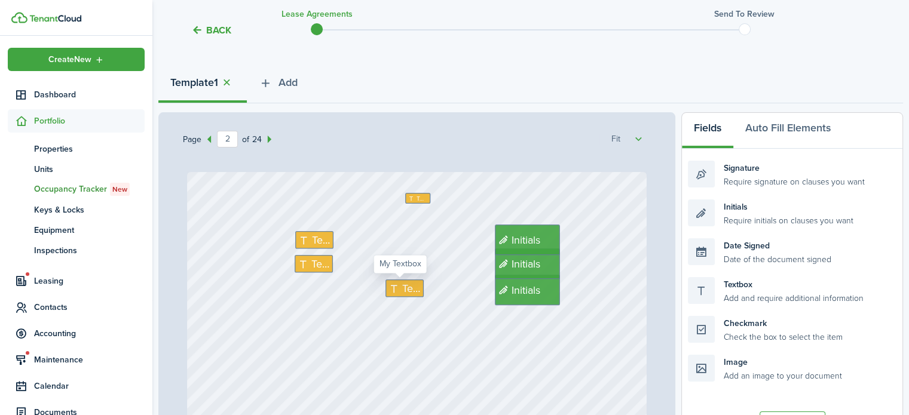
scroll to position [777, 0]
type textarea "$1,330.00"
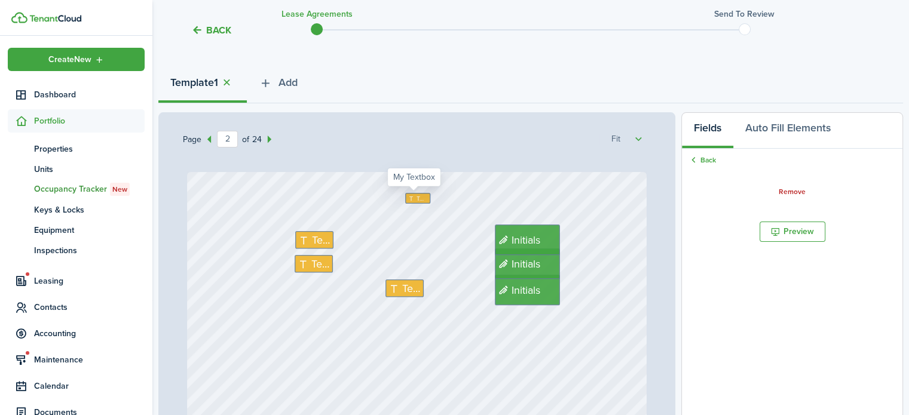
click at [409, 195] on icon at bounding box center [413, 198] width 8 height 6
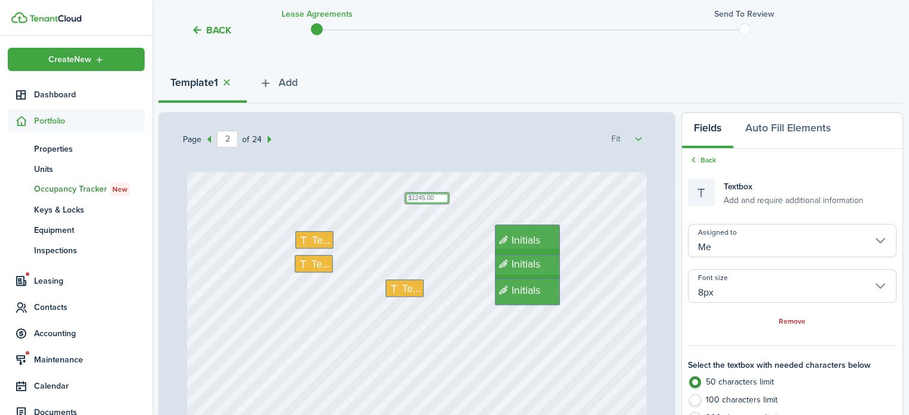
click at [409, 196] on textarea "$1245.00" at bounding box center [427, 198] width 44 height 11
type textarea "$1,245.00"
click at [312, 240] on span "Text" at bounding box center [321, 240] width 19 height 16
type input "14px"
click at [312, 240] on span "Text" at bounding box center [321, 240] width 19 height 16
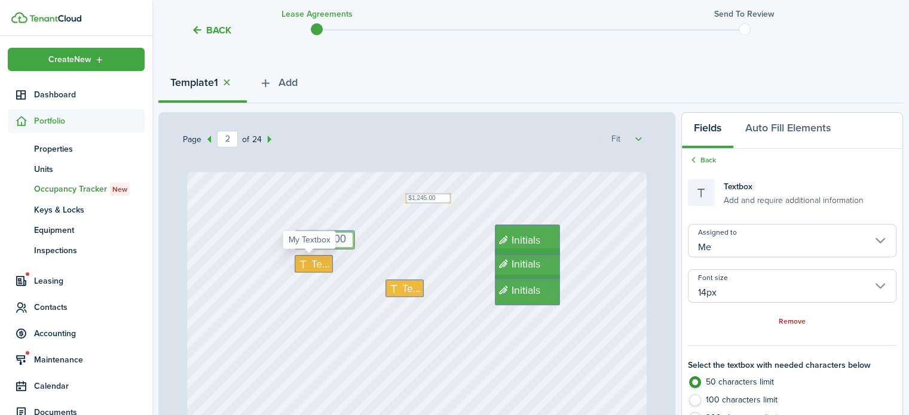
type textarea "$1,245.00"
drag, startPoint x: 303, startPoint y: 259, endPoint x: 332, endPoint y: 254, distance: 28.6
click at [303, 259] on icon at bounding box center [305, 264] width 14 height 11
type textarea "$0.00"
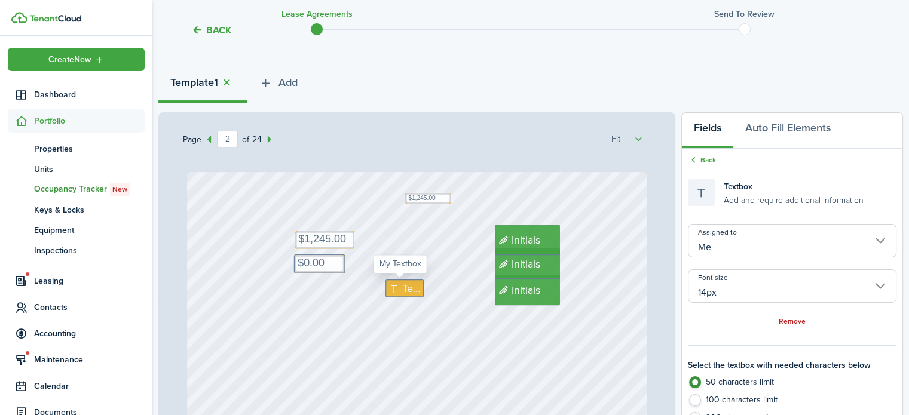
click at [392, 286] on icon at bounding box center [395, 288] width 14 height 11
type textarea "$0.00"
click at [516, 236] on span "Initials" at bounding box center [525, 240] width 29 height 16
type input "[PERSON_NAME]"
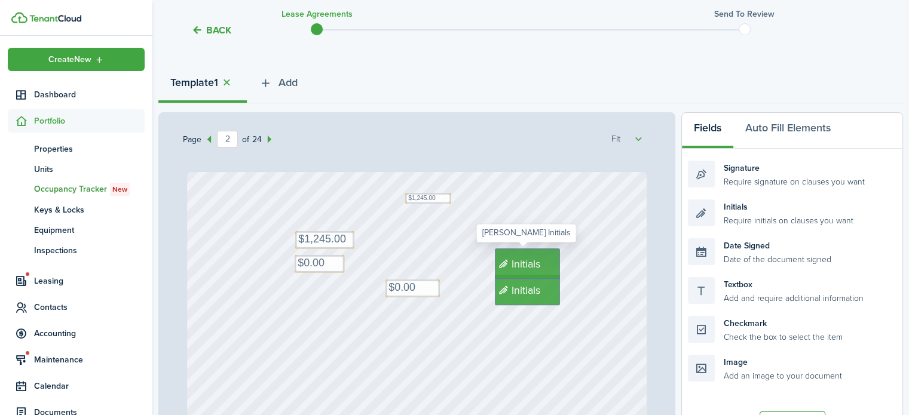
click at [517, 265] on span "Initials" at bounding box center [525, 264] width 29 height 16
click at [516, 287] on span "Initials" at bounding box center [525, 290] width 29 height 16
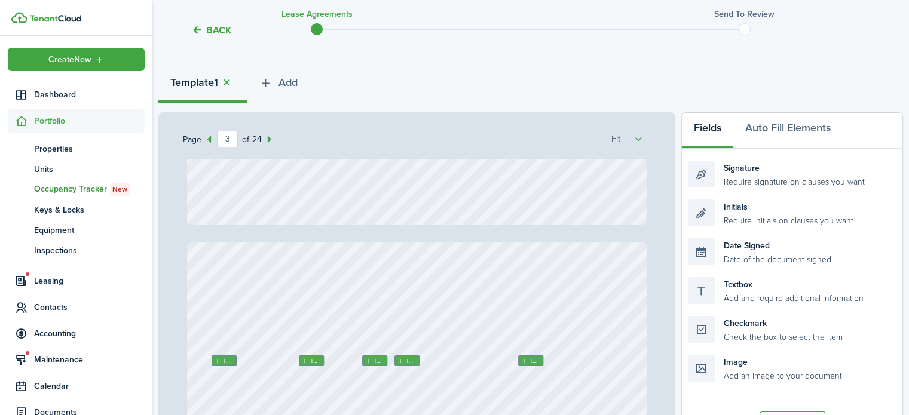
scroll to position [1613, 0]
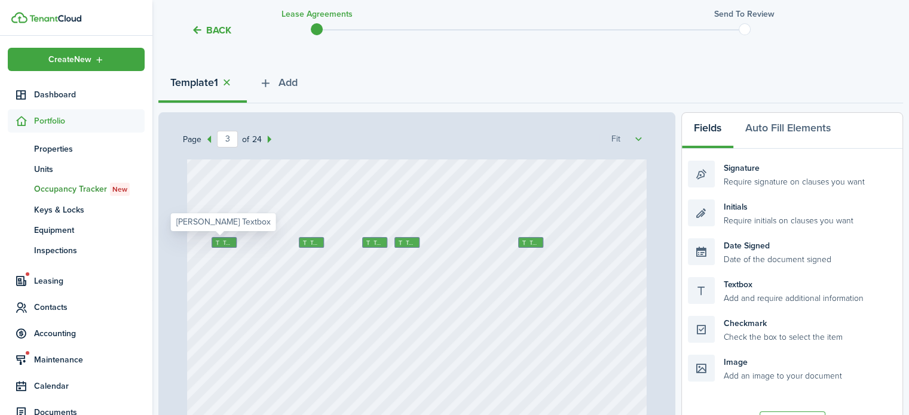
click at [214, 240] on icon at bounding box center [218, 243] width 8 height 6
click at [305, 241] on icon at bounding box center [306, 243] width 8 height 6
click at [365, 241] on icon at bounding box center [369, 242] width 8 height 6
click at [398, 240] on icon at bounding box center [402, 243] width 8 height 6
click at [529, 238] on span "Text" at bounding box center [534, 242] width 11 height 9
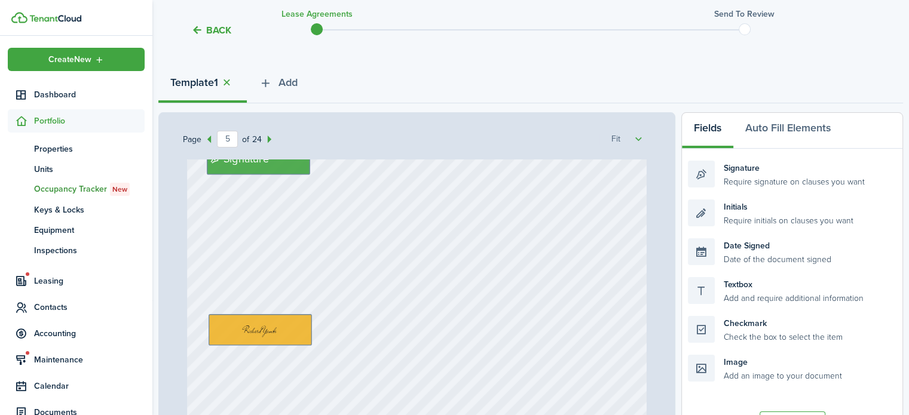
scroll to position [3704, 0]
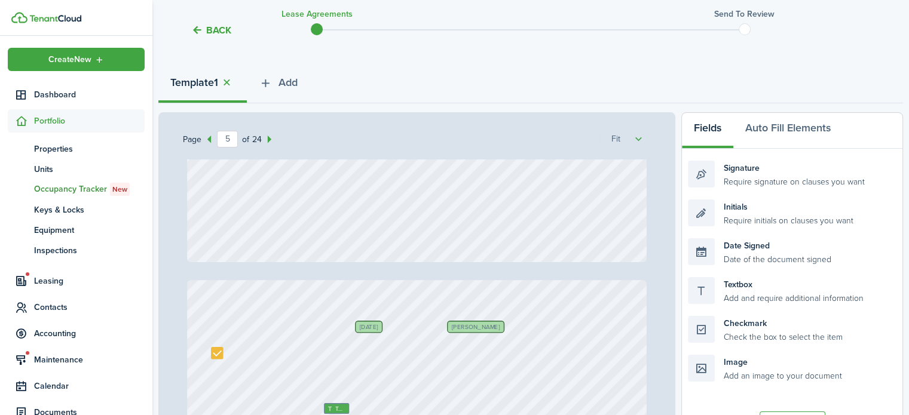
type input "6"
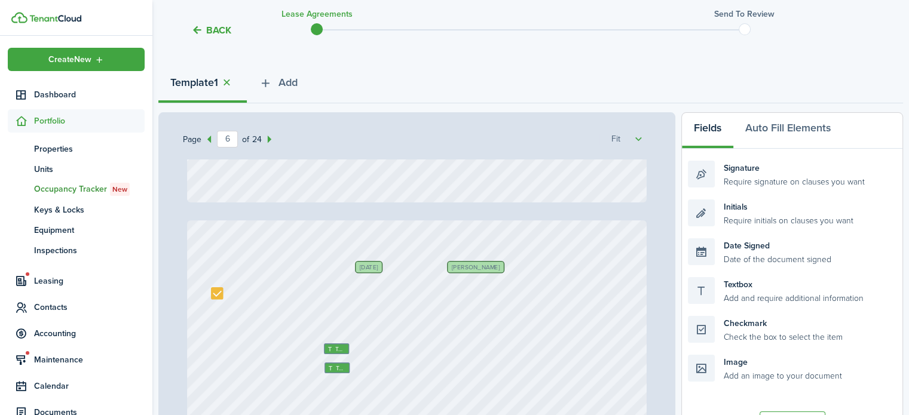
scroll to position [3943, 0]
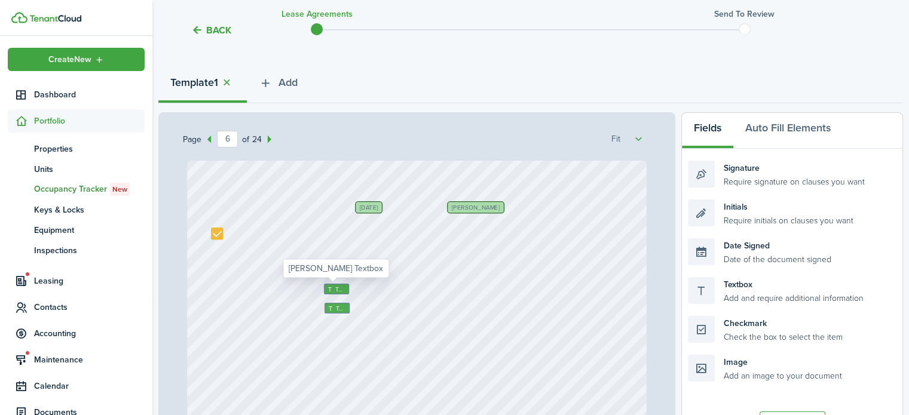
click at [327, 287] on icon at bounding box center [331, 289] width 8 height 6
click at [327, 303] on div "Text" at bounding box center [336, 308] width 25 height 11
click at [212, 231] on div at bounding box center [217, 234] width 12 height 12
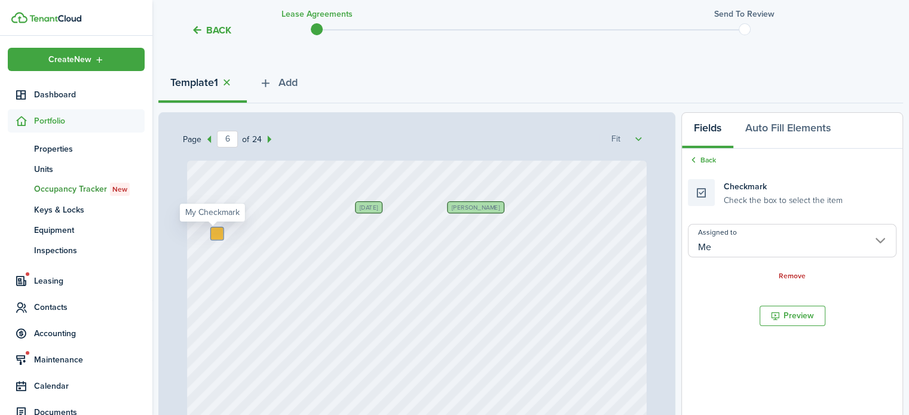
checkbox input "false"
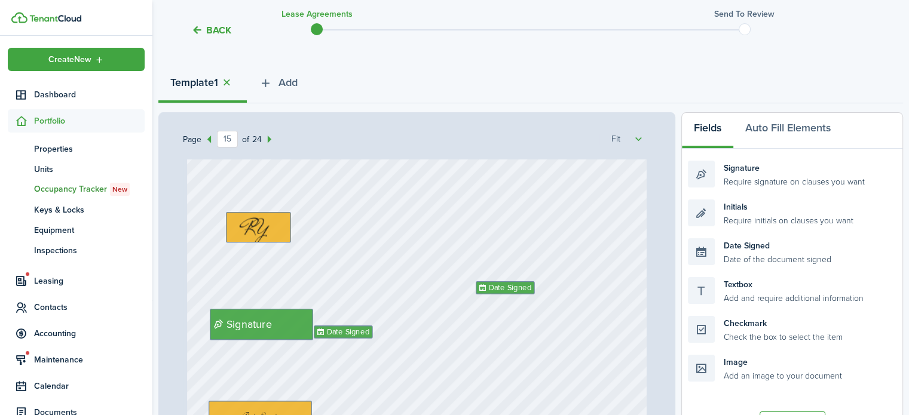
scroll to position [11351, 0]
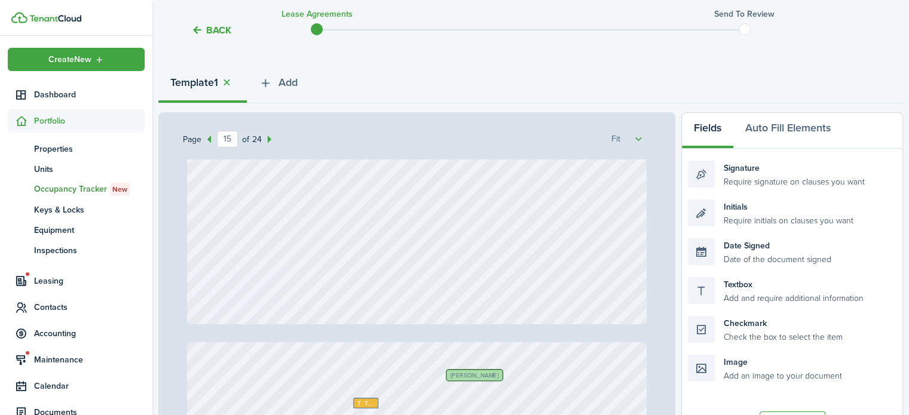
type input "16"
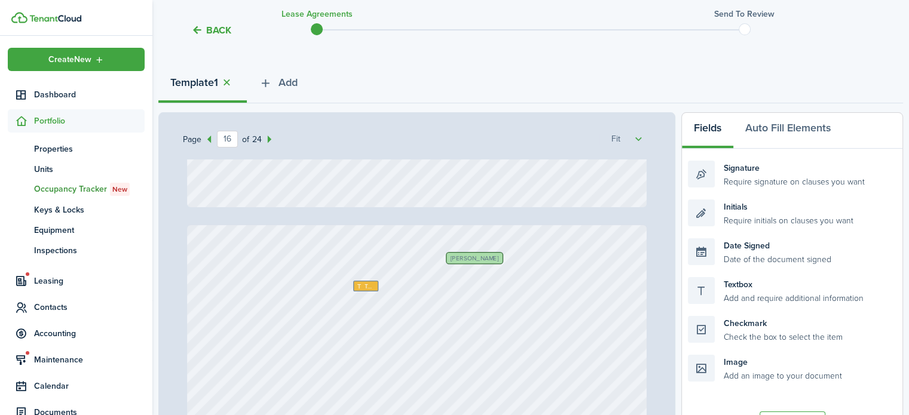
scroll to position [11769, 0]
click at [358, 281] on icon at bounding box center [360, 284] width 8 height 6
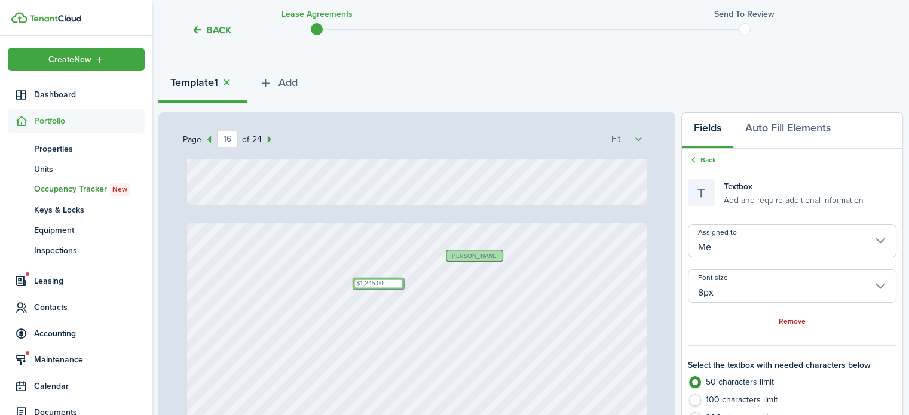
type textarea "$1,245.00"
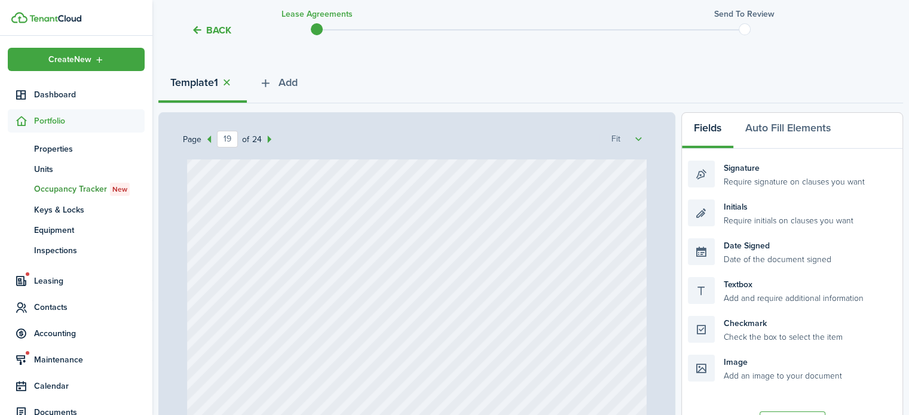
scroll to position [14159, 0]
click at [663, 379] on div "Page 19 of 24 50% 75% 100% 150% 200% Fit [DATE] Text $85.00 [STREET_ADDRESS] [P…" at bounding box center [416, 360] width 517 height 496
click at [605, 373] on div at bounding box center [416, 338] width 459 height 606
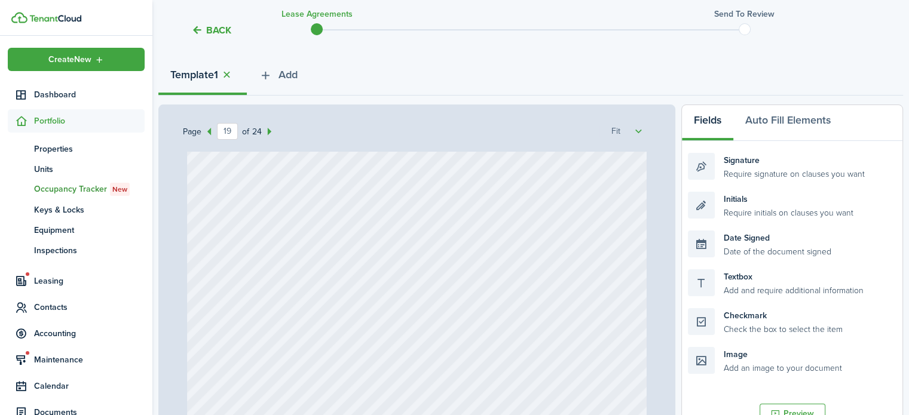
scroll to position [299, 0]
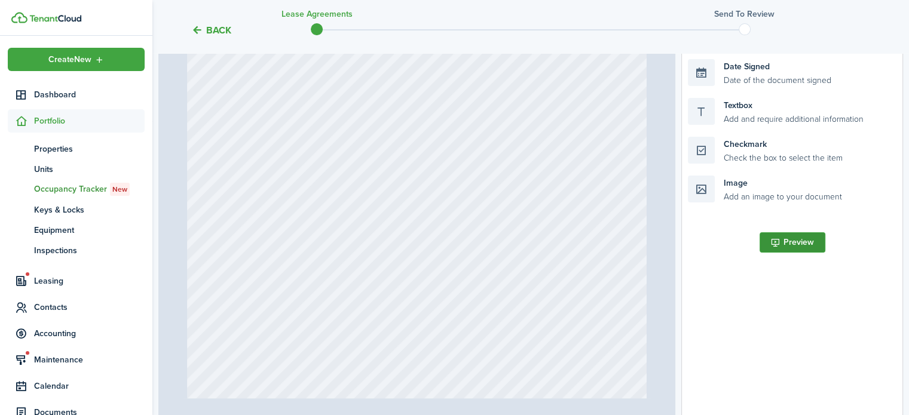
click at [775, 238] on button "Preview" at bounding box center [792, 242] width 66 height 20
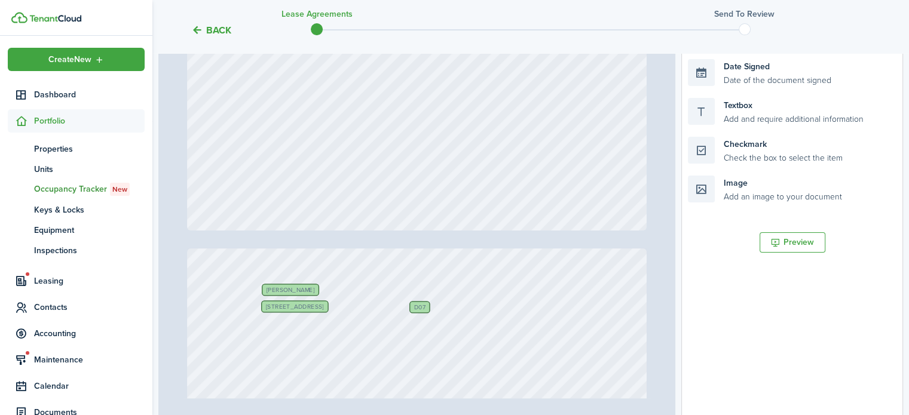
scroll to position [8898, 0]
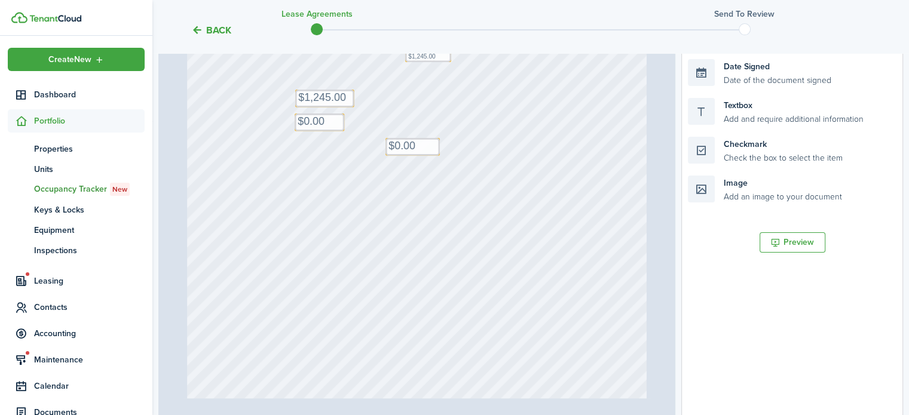
type input "1"
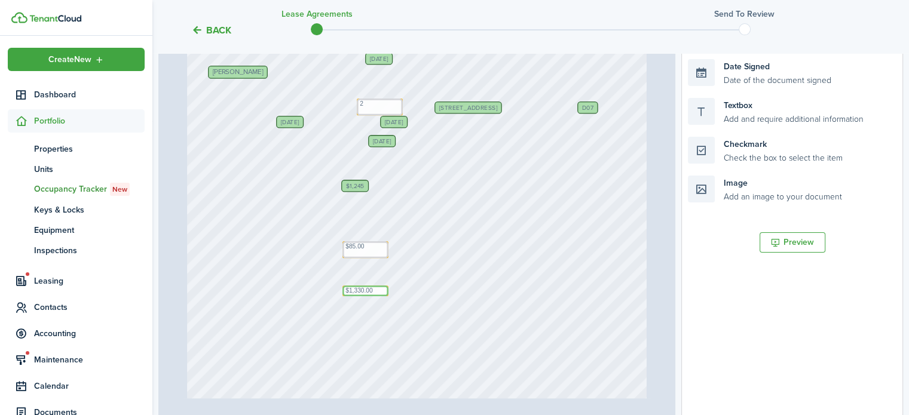
click at [355, 289] on textarea "$1,330.00" at bounding box center [365, 291] width 46 height 11
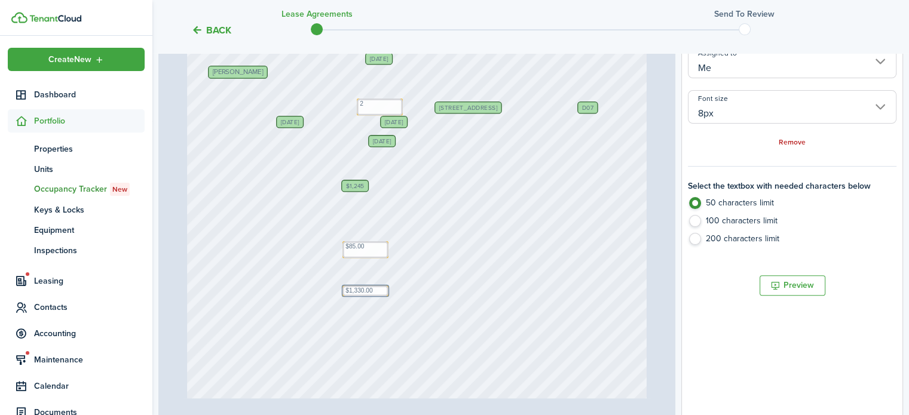
click at [407, 287] on div "[DATE] Text $85.00 [STREET_ADDRESS] [PERSON_NAME] [DATE] $1,245 Text $1,330.00 …" at bounding box center [416, 343] width 459 height 771
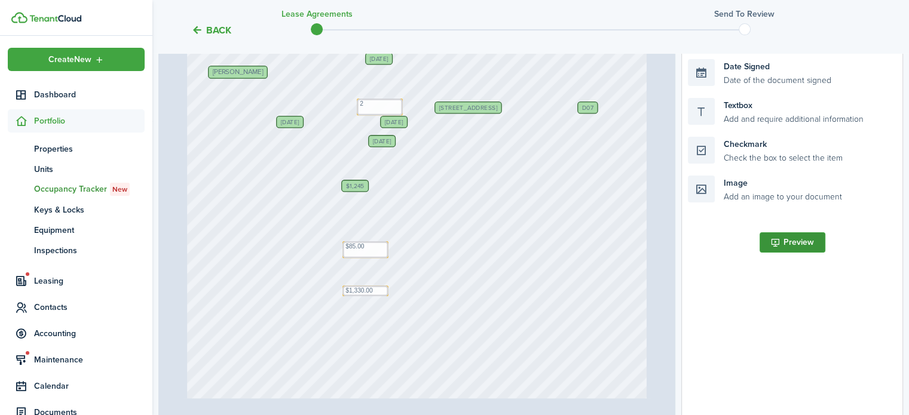
click at [802, 241] on button "Preview" at bounding box center [792, 242] width 66 height 20
